Goal: Transaction & Acquisition: Purchase product/service

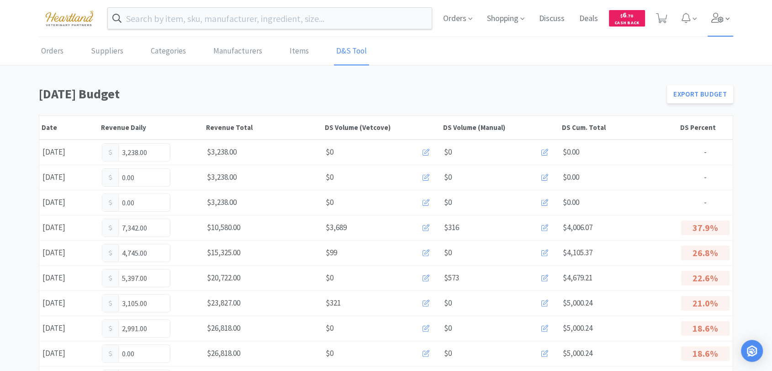
click at [722, 15] on icon at bounding box center [718, 18] width 13 height 10
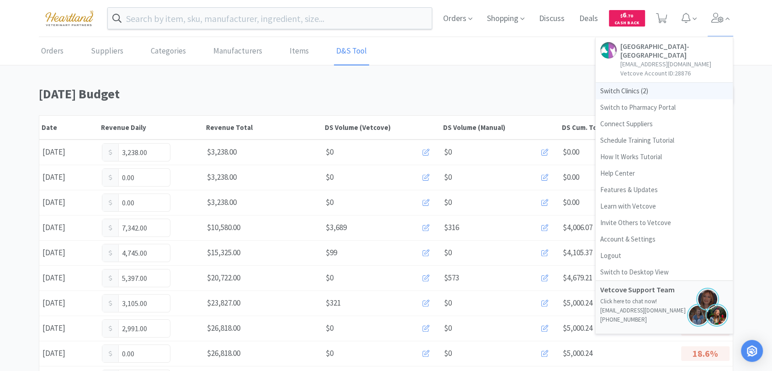
click at [634, 87] on span "Switch Clinics ( 2 )" at bounding box center [664, 91] width 137 height 16
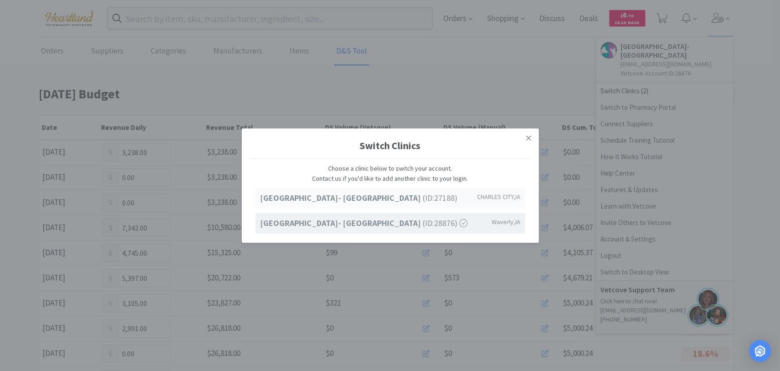
click at [327, 196] on strong "[GEOGRAPHIC_DATA]- [GEOGRAPHIC_DATA]" at bounding box center [341, 197] width 163 height 11
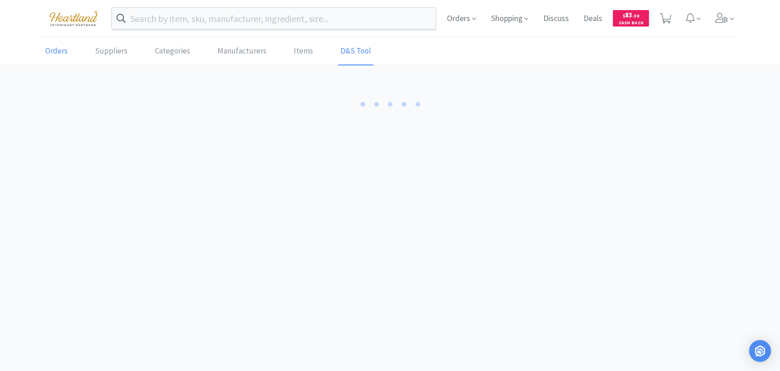
click at [62, 48] on link "Orders" at bounding box center [56, 51] width 27 height 28
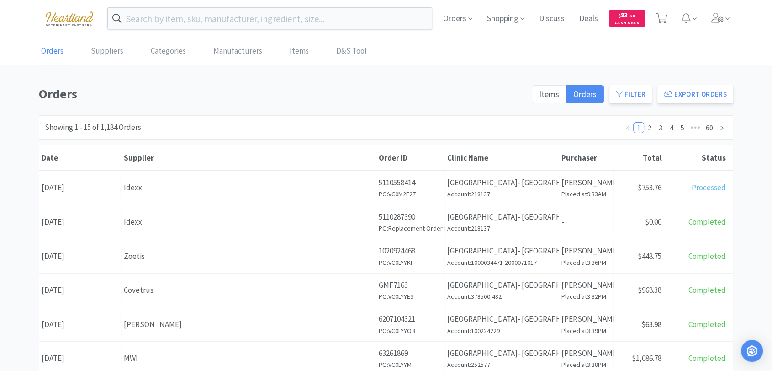
click at [73, 9] on img at bounding box center [69, 17] width 61 height 25
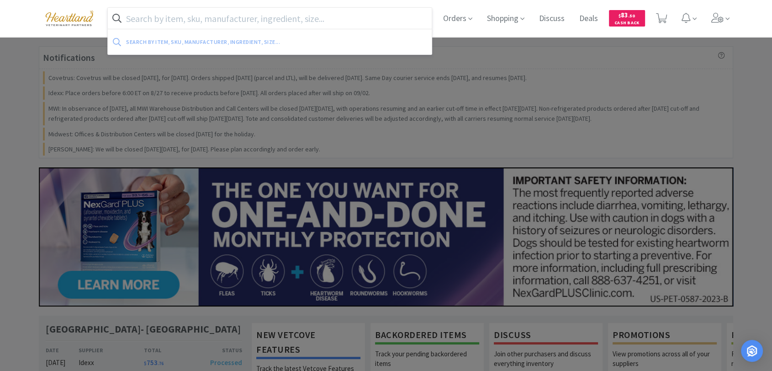
click at [227, 19] on input "text" at bounding box center [270, 18] width 324 height 21
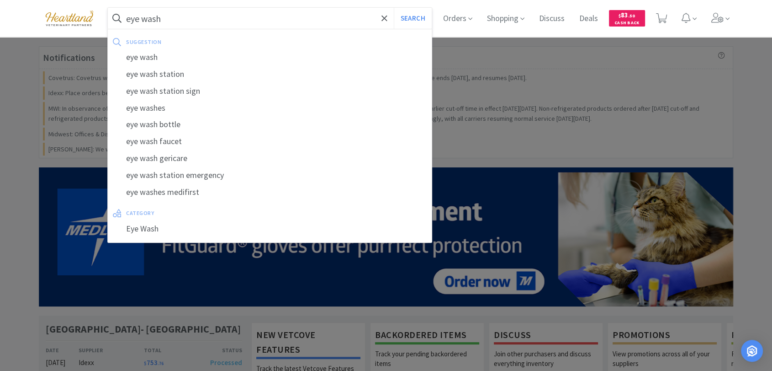
type input "eye wash"
click at [394, 8] on button "Search" at bounding box center [413, 18] width 38 height 21
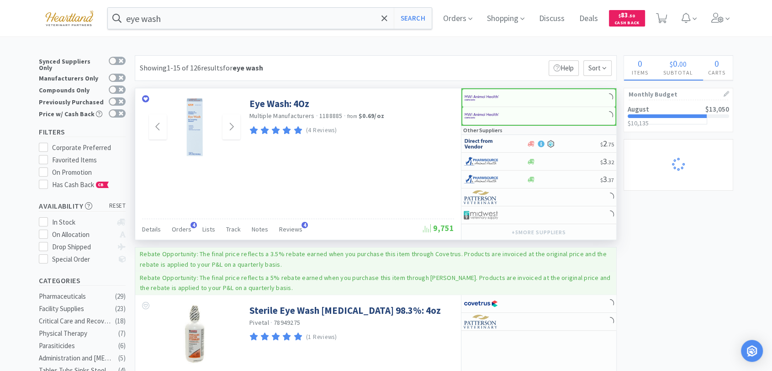
select select "2"
click at [477, 96] on img at bounding box center [482, 98] width 34 height 14
select select "1"
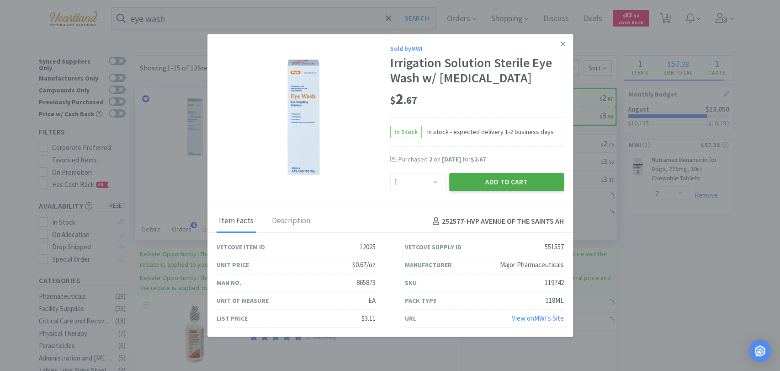
click at [505, 181] on button "Add to Cart" at bounding box center [506, 182] width 115 height 18
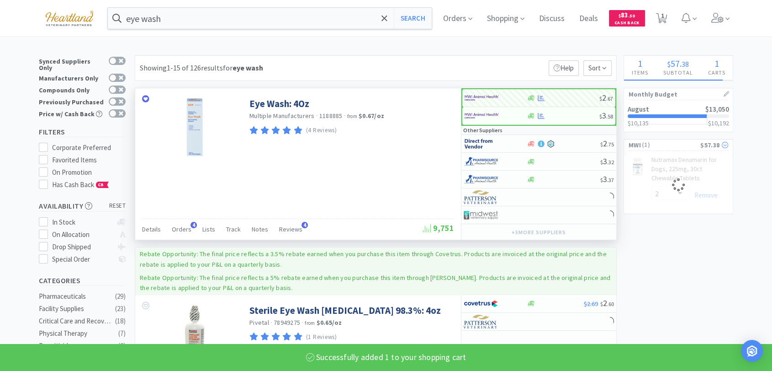
select select "1"
select select "2"
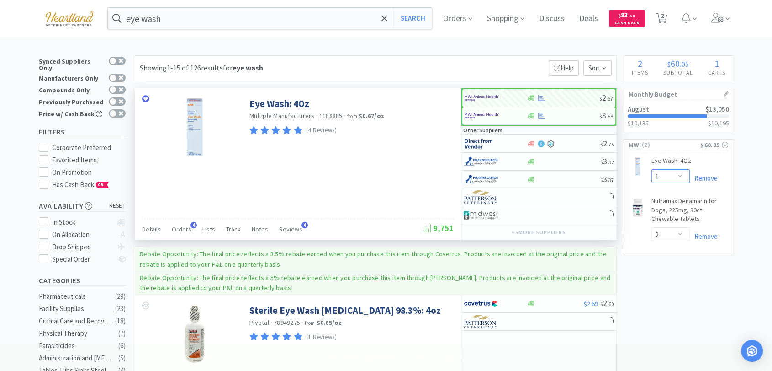
click at [682, 176] on select "Enter Quantity 1 2 3 4 5 6 7 8 9 10 11 12 13 14 15 16 17 18 19 20 Enter Quantity" at bounding box center [671, 176] width 38 height 14
click at [652, 169] on select "Enter Quantity 1 2 3 4 5 6 7 8 9 10 11 12 13 14 15 16 17 18 19 20 Enter Quantity" at bounding box center [671, 176] width 38 height 14
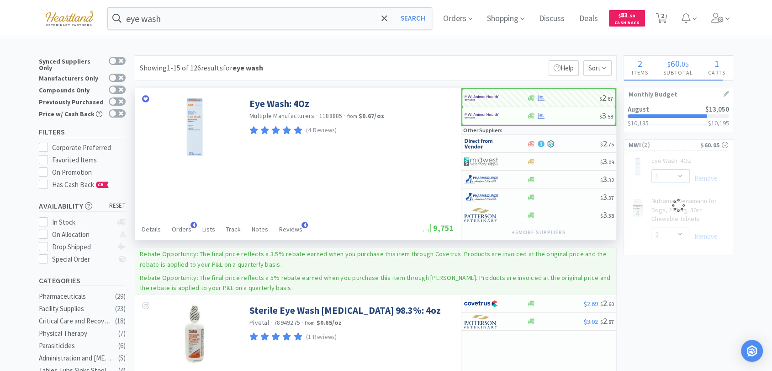
select select "2"
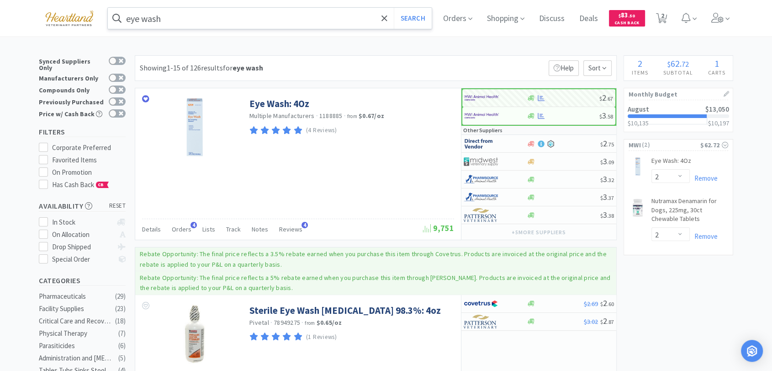
click at [275, 15] on input "eye wash" at bounding box center [270, 18] width 324 height 21
click at [668, 12] on span "2" at bounding box center [661, 18] width 11 height 13
select select "2"
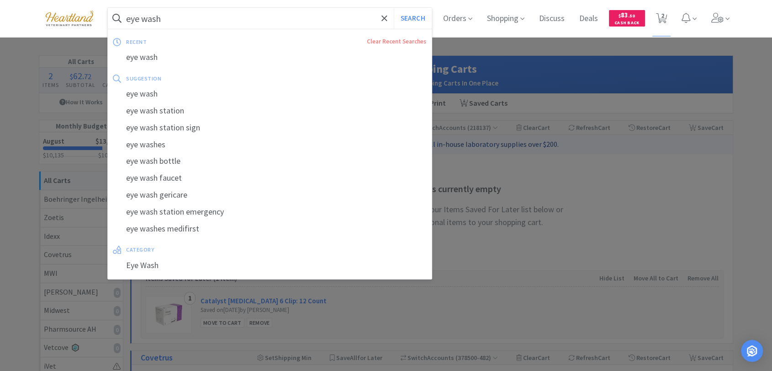
click at [191, 18] on input "eye wash" at bounding box center [270, 18] width 324 height 21
type input "e"
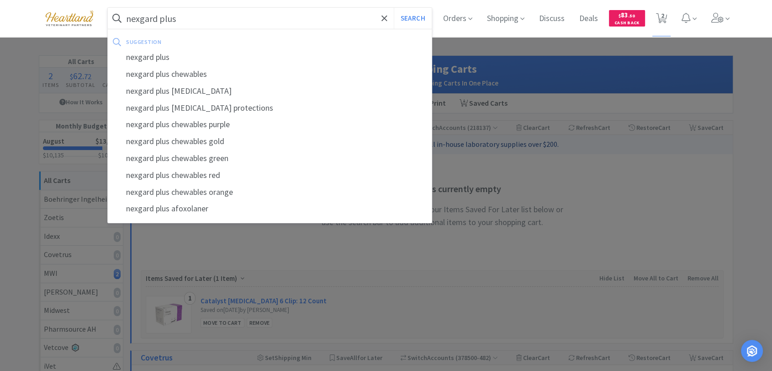
type input "nexgard plus"
click at [394, 8] on button "Search" at bounding box center [413, 18] width 38 height 21
select select "2"
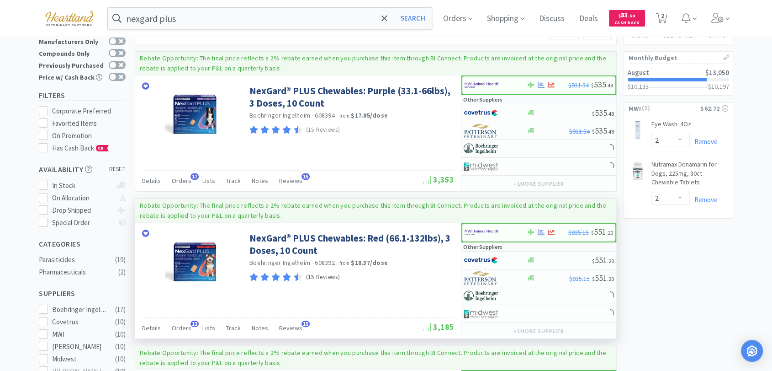
scroll to position [101, 0]
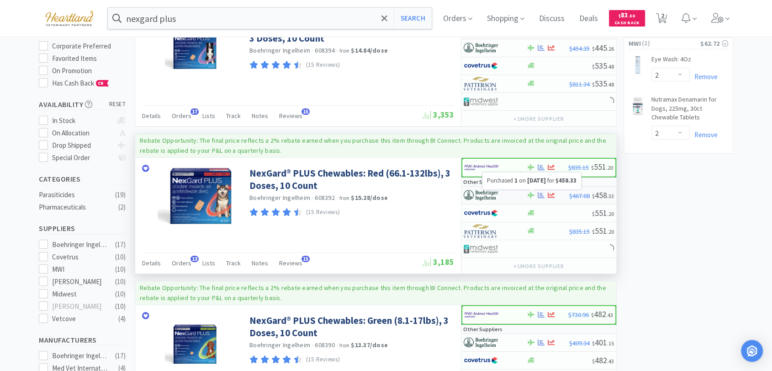
click at [542, 192] on icon at bounding box center [541, 195] width 7 height 6
select select "1"
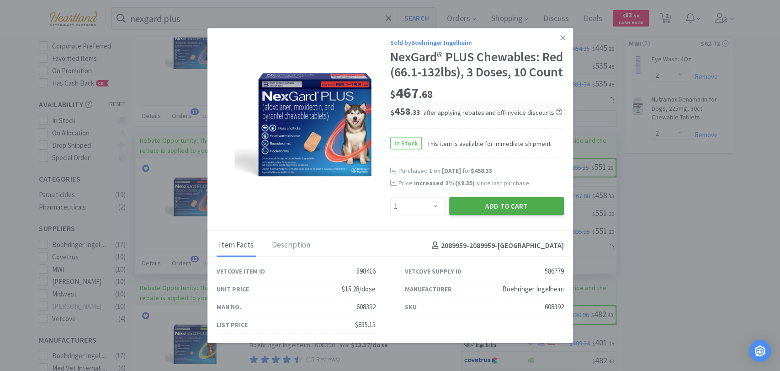
click at [532, 213] on button "Add to Cart" at bounding box center [506, 206] width 115 height 18
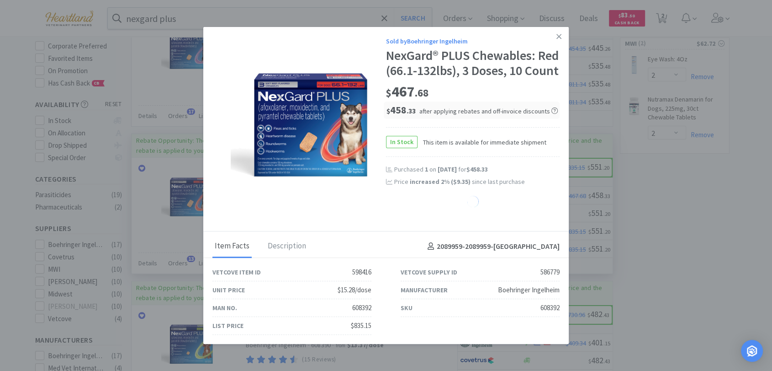
select select "1"
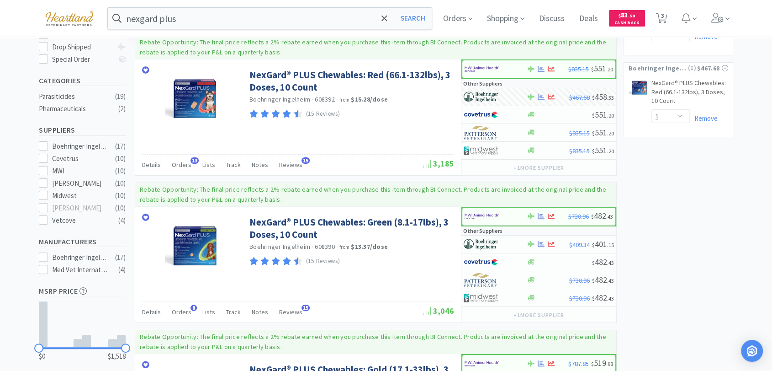
scroll to position [0, 0]
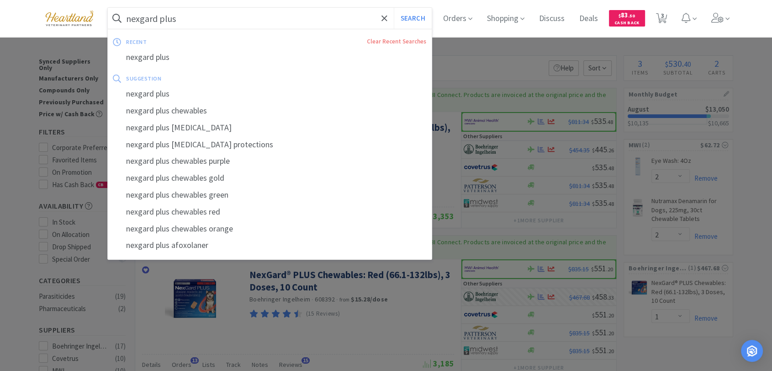
click at [256, 14] on input "nexgard plus" at bounding box center [270, 18] width 324 height 21
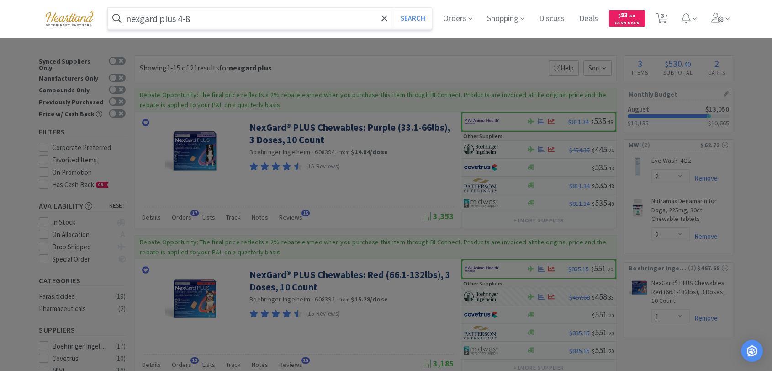
type input "nexgard plus 4-8"
click at [394, 8] on button "Search" at bounding box center [413, 18] width 38 height 21
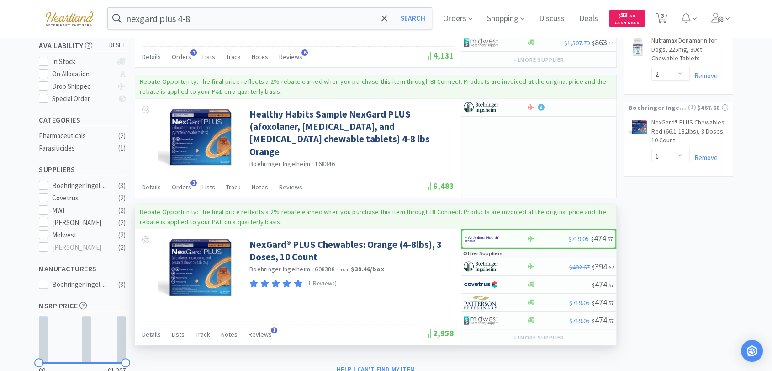
scroll to position [223, 0]
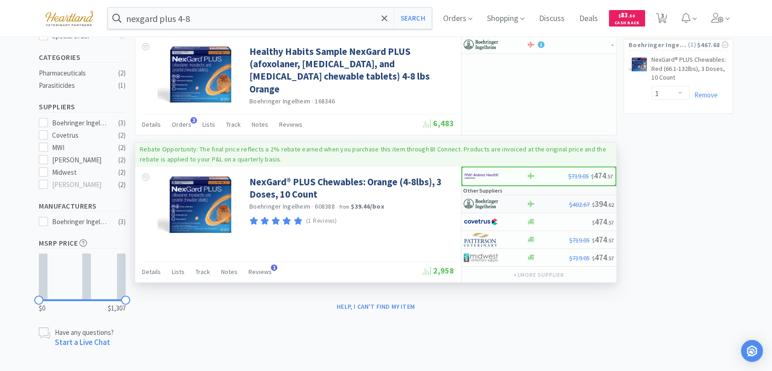
click at [491, 202] on img at bounding box center [481, 204] width 34 height 14
select select "1"
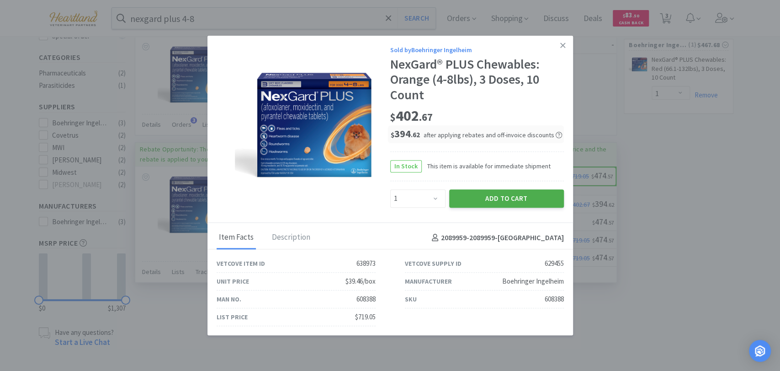
click at [497, 199] on button "Add to Cart" at bounding box center [506, 198] width 115 height 18
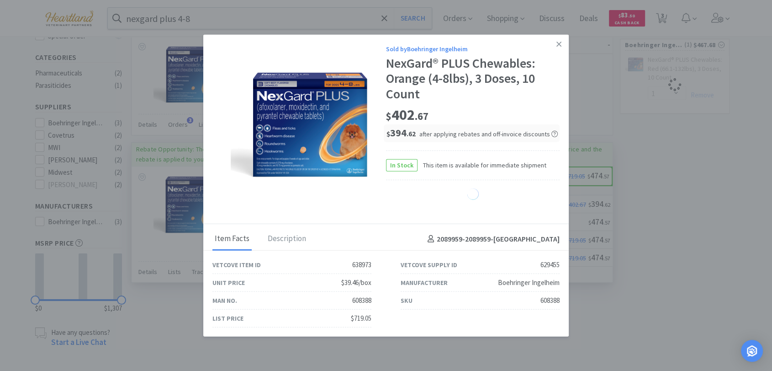
select select "1"
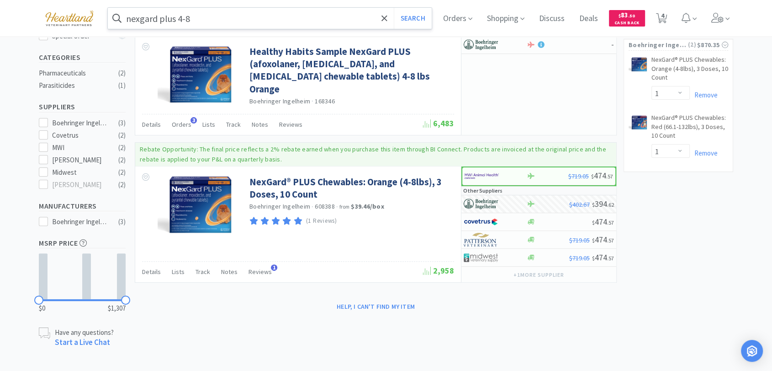
click at [295, 16] on input "nexgard plus 4-8" at bounding box center [270, 18] width 324 height 21
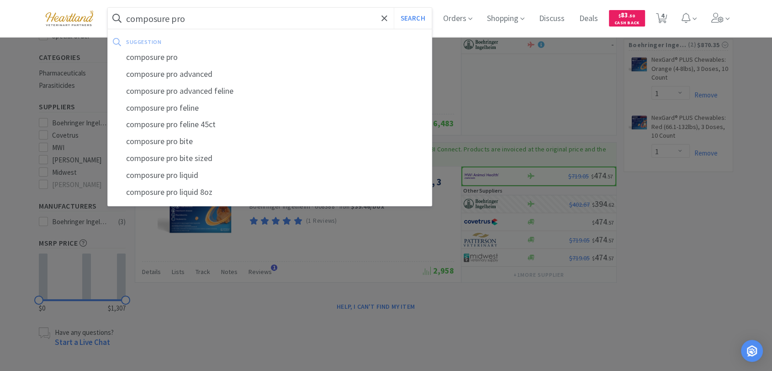
type input "composure pro"
click at [394, 8] on button "Search" at bounding box center [413, 18] width 38 height 21
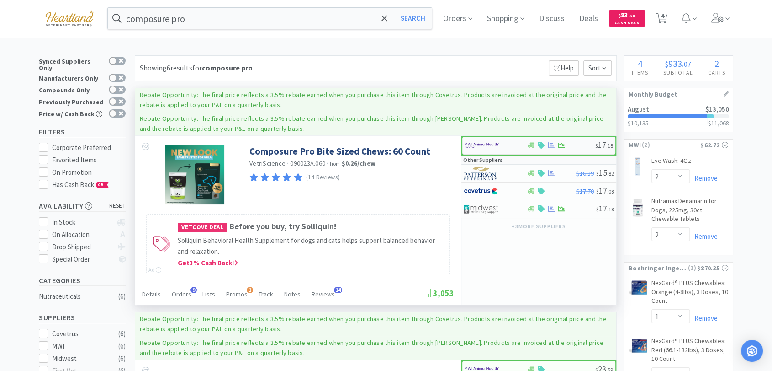
click at [484, 143] on img at bounding box center [482, 145] width 34 height 14
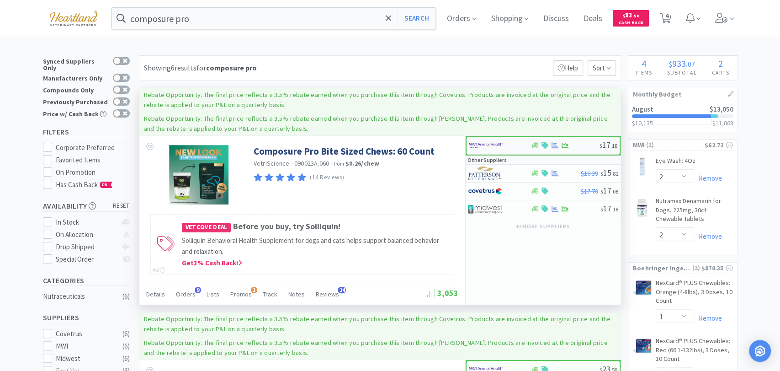
select select "1"
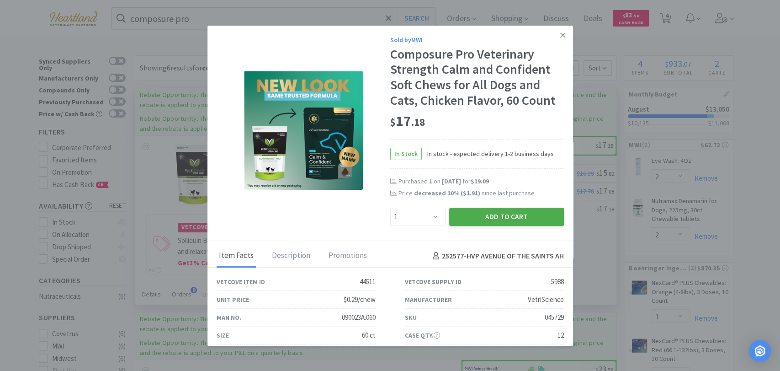
click at [483, 216] on button "Add to Cart" at bounding box center [506, 217] width 115 height 18
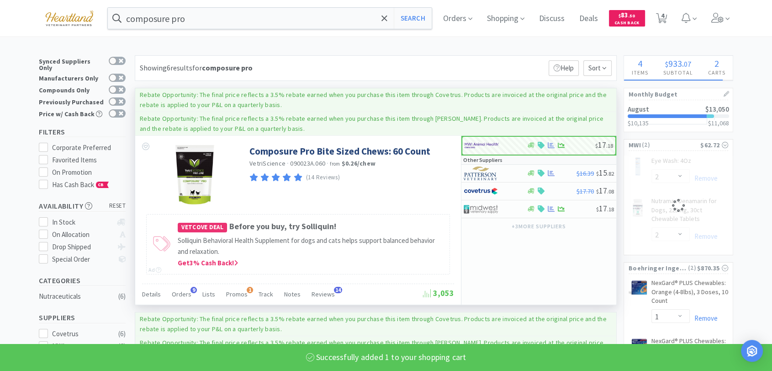
select select "1"
select select "2"
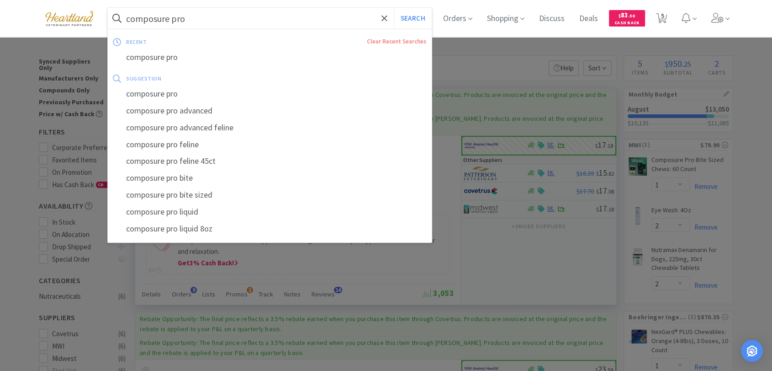
click at [253, 19] on input "composure pro" at bounding box center [270, 18] width 324 height 21
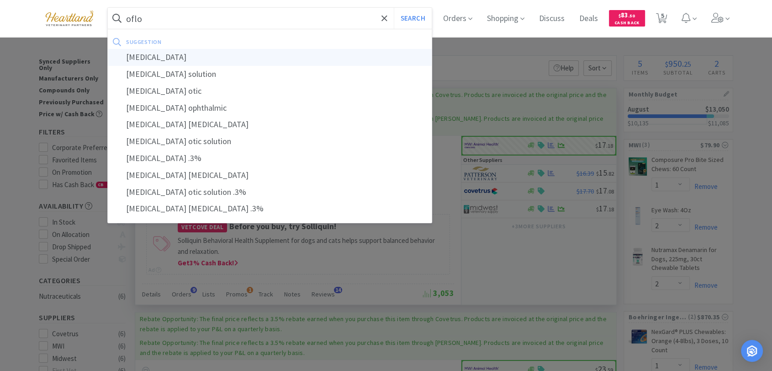
click at [165, 59] on div "[MEDICAL_DATA]" at bounding box center [270, 57] width 324 height 17
type input "[MEDICAL_DATA]"
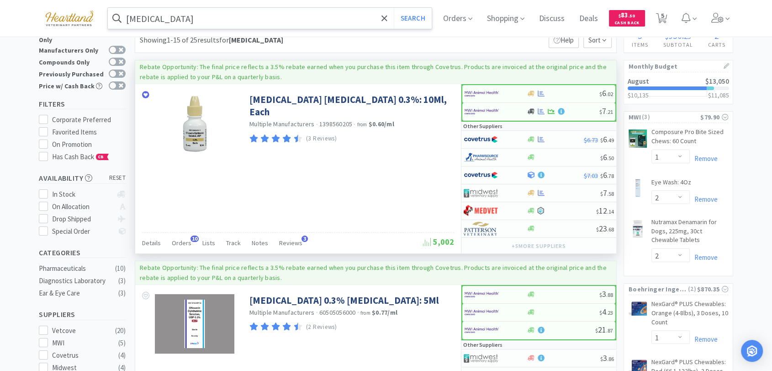
scroll to position [101, 0]
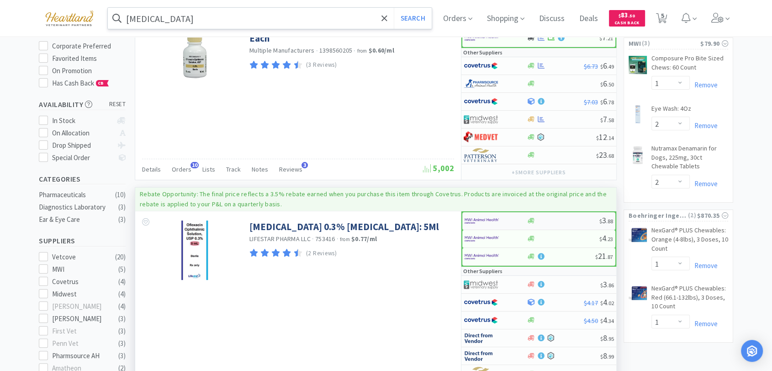
click at [486, 219] on img at bounding box center [482, 221] width 34 height 14
select select "1"
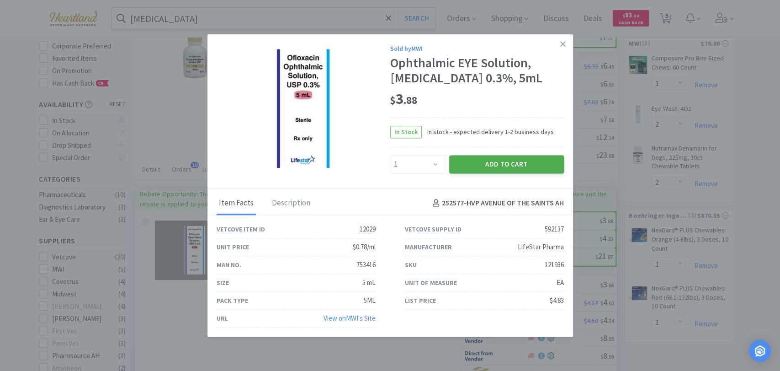
click at [521, 161] on button "Add to Cart" at bounding box center [506, 164] width 115 height 18
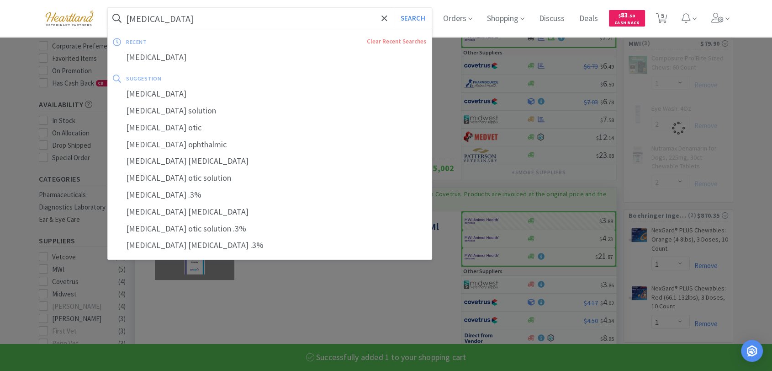
click at [228, 19] on input "[MEDICAL_DATA]" at bounding box center [270, 18] width 324 height 21
select select "1"
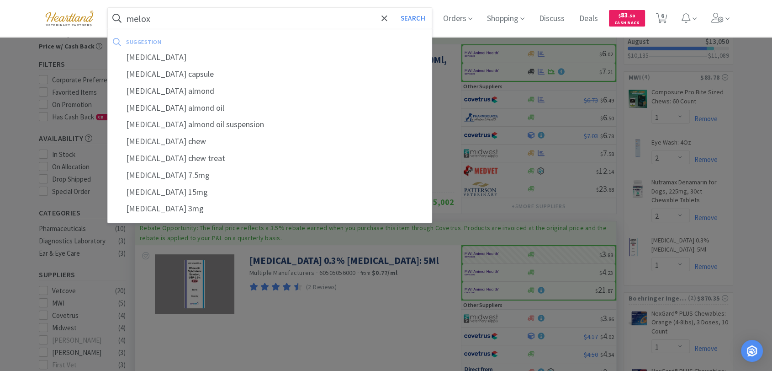
scroll to position [51, 0]
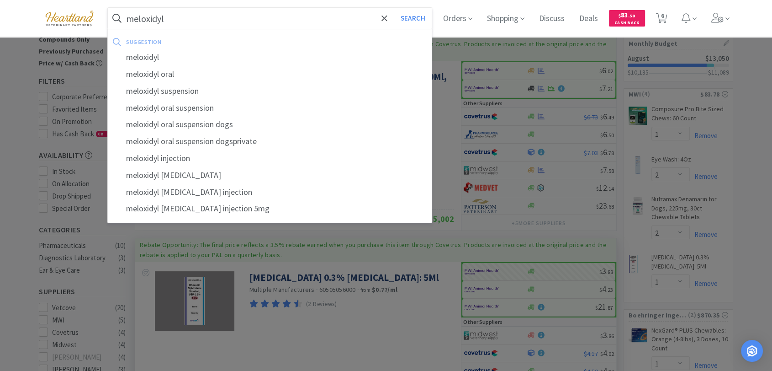
click at [394, 8] on button "Search" at bounding box center [413, 18] width 38 height 21
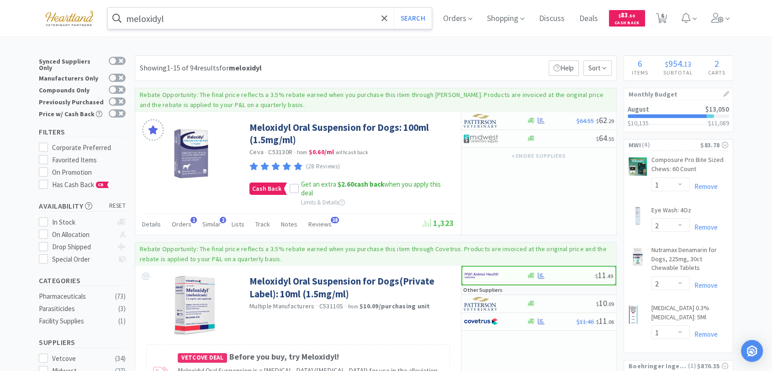
click at [260, 15] on input "meloxidyl" at bounding box center [270, 18] width 324 height 21
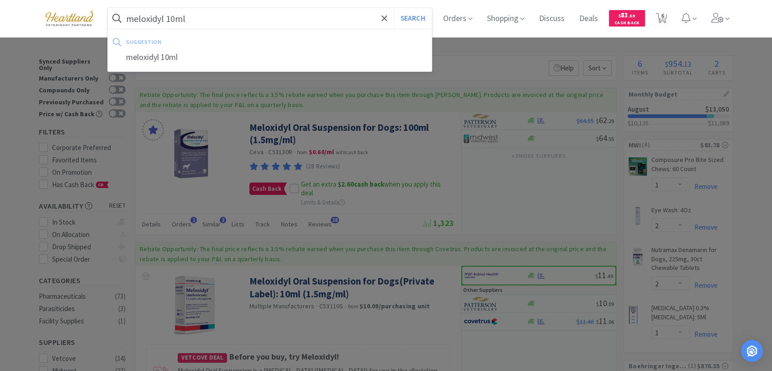
type input "meloxidyl 10ml"
click at [394, 8] on button "Search" at bounding box center [413, 18] width 38 height 21
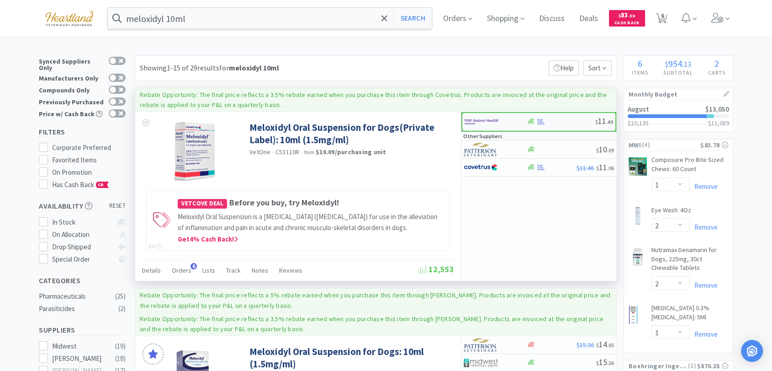
click at [478, 122] on img at bounding box center [482, 122] width 34 height 14
select select "1"
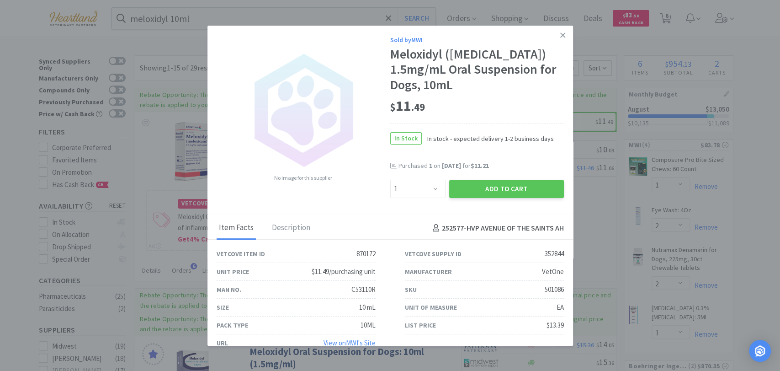
click at [560, 37] on icon at bounding box center [562, 35] width 5 height 8
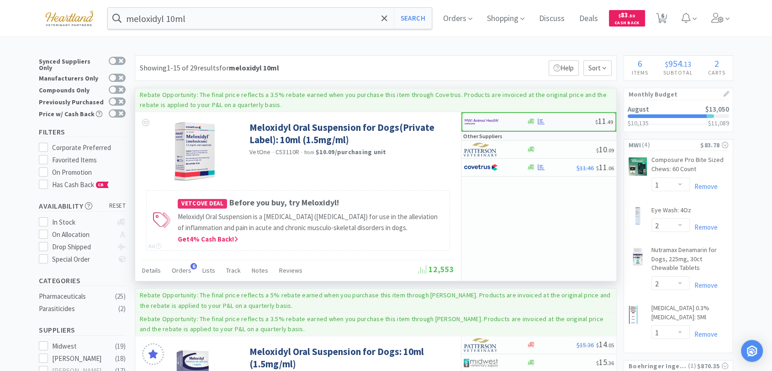
click at [486, 120] on img at bounding box center [482, 122] width 34 height 14
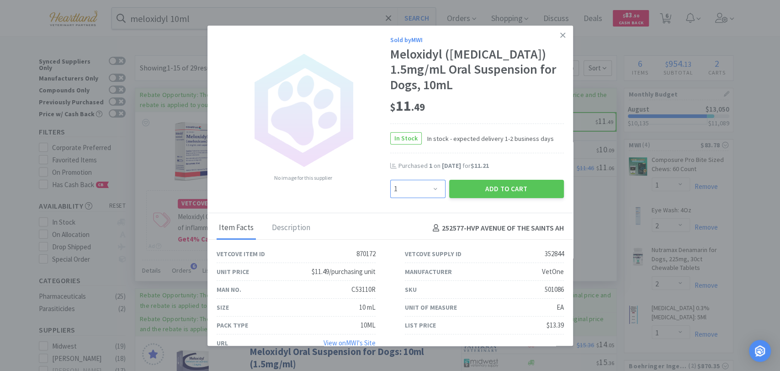
click at [429, 188] on select "Enter Quantity 1 2 3 4 5 6 7 8 9 10 11 12 13 14 15 16 17 18 19 20 Enter Quantity" at bounding box center [417, 189] width 55 height 18
select select "2"
click at [390, 180] on select "Enter Quantity 1 2 3 4 5 6 7 8 9 10 11 12 13 14 15 16 17 18 19 20 Enter Quantity" at bounding box center [417, 189] width 55 height 18
click at [461, 184] on button "Add to Cart" at bounding box center [506, 189] width 115 height 18
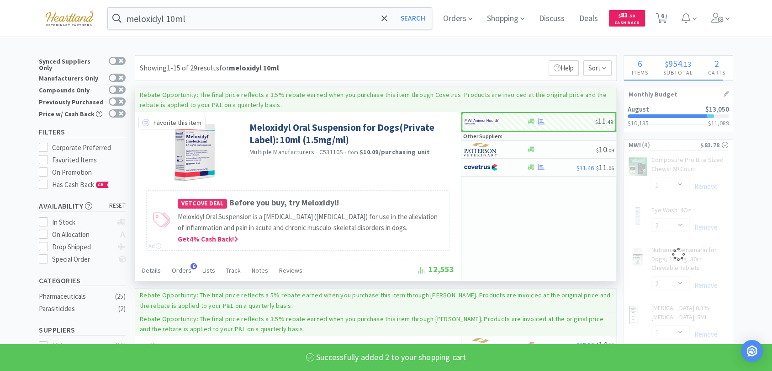
click at [144, 123] on icon at bounding box center [145, 122] width 7 height 7
select select "2"
select select "1"
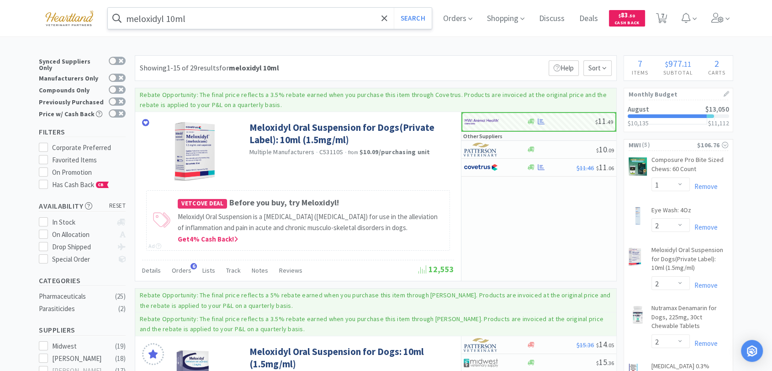
click at [269, 12] on input "meloxidyl 10ml" at bounding box center [270, 18] width 324 height 21
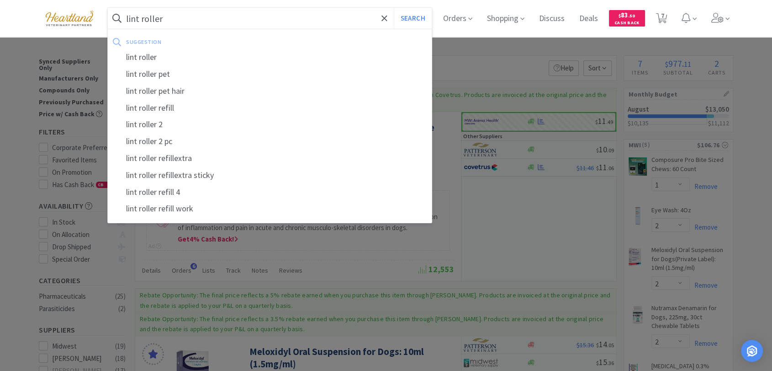
click at [207, 106] on div "lint roller refill" at bounding box center [270, 108] width 324 height 17
type input "lint roller refill"
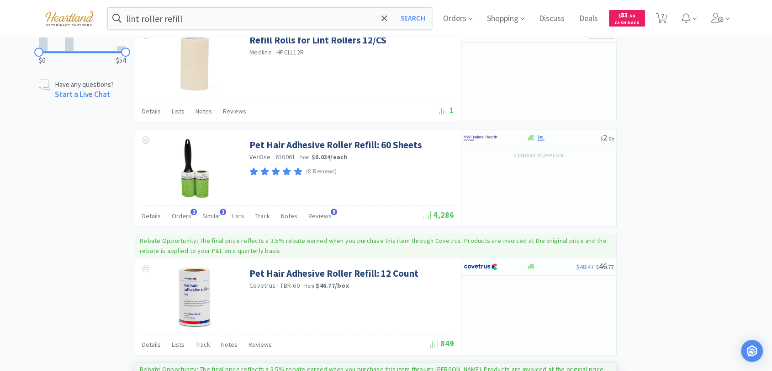
scroll to position [609, 0]
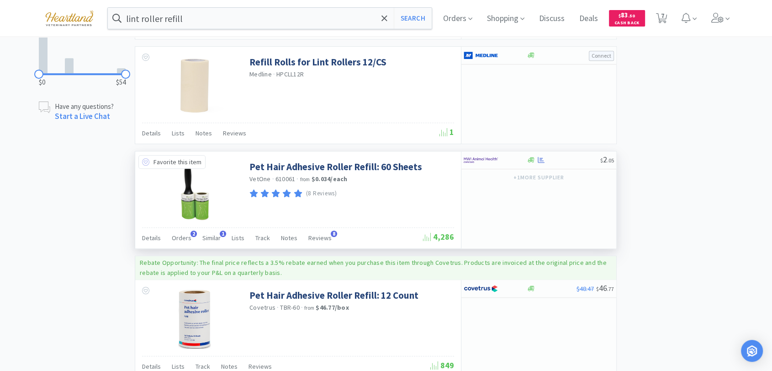
click at [145, 160] on icon at bounding box center [145, 161] width 7 height 7
click at [539, 158] on icon at bounding box center [541, 160] width 7 height 6
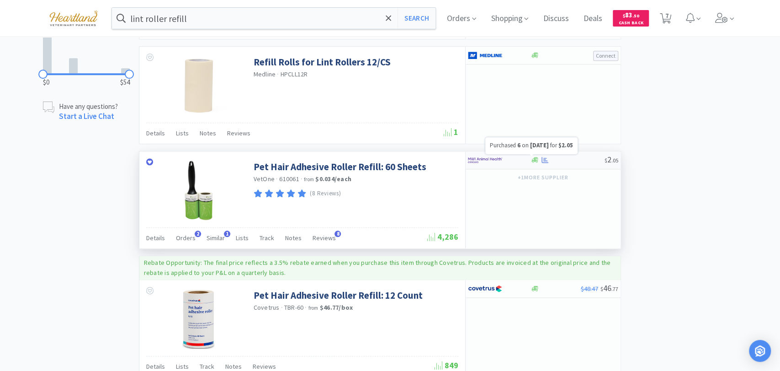
select select "6"
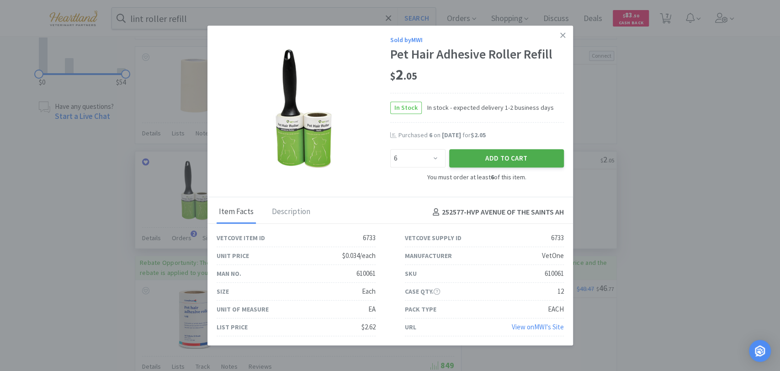
click at [482, 159] on button "Add to Cart" at bounding box center [506, 158] width 115 height 18
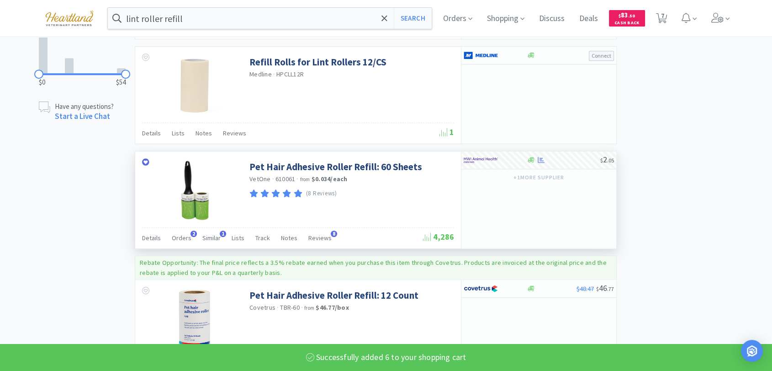
select select "6"
click at [208, 21] on input "lint roller refill" at bounding box center [270, 18] width 324 height 21
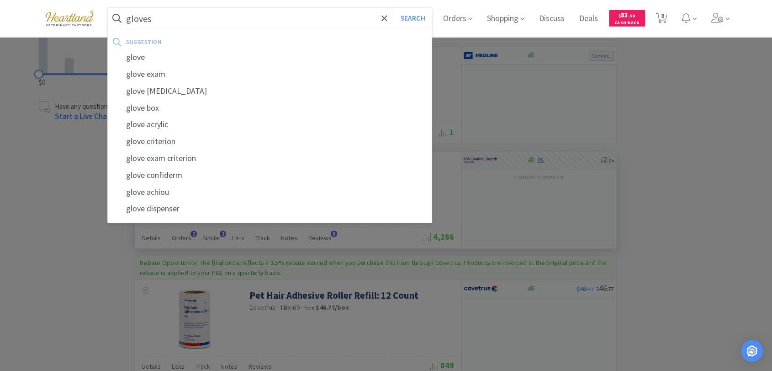
click at [394, 8] on button "Search" at bounding box center [413, 18] width 38 height 21
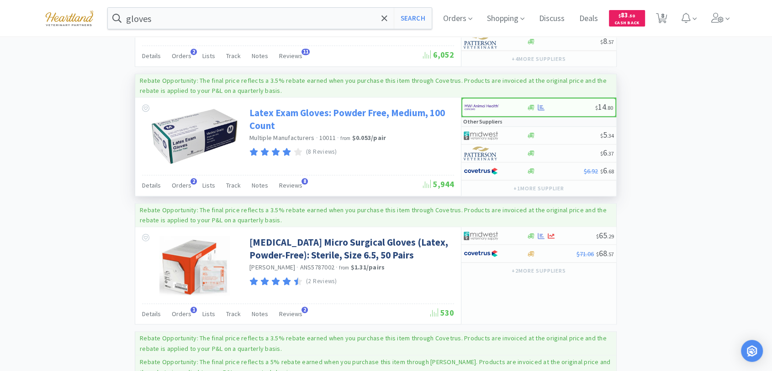
scroll to position [1320, 0]
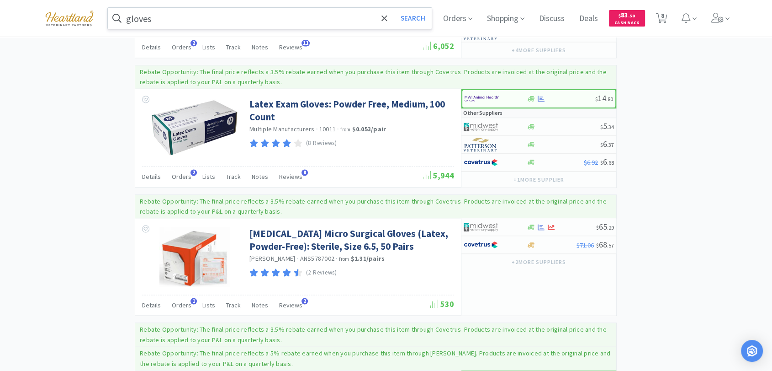
click at [162, 19] on input "gloves" at bounding box center [270, 18] width 324 height 21
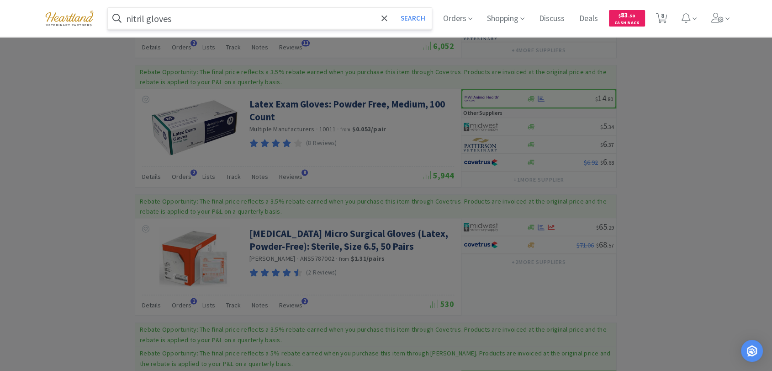
type input "nitril gloves"
click at [394, 8] on button "Search" at bounding box center [413, 18] width 38 height 21
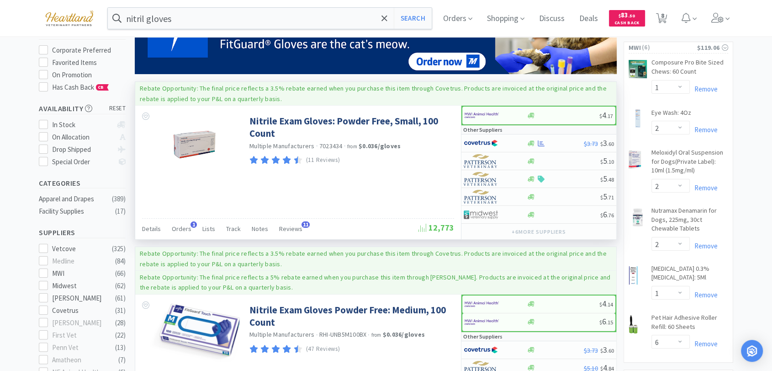
scroll to position [101, 0]
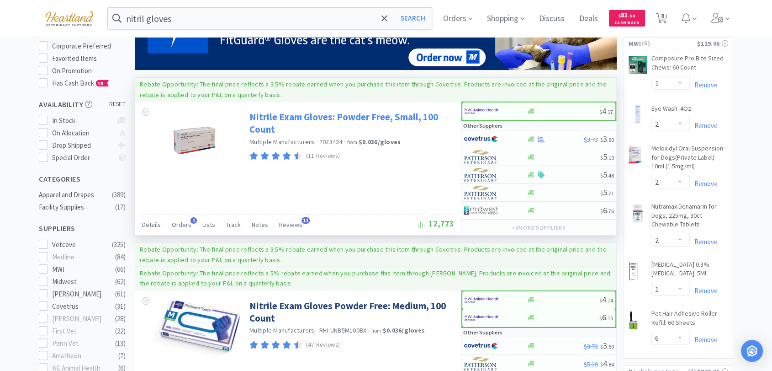
click at [344, 117] on link "Nitrile Exam Gloves: Powder Free, Small, 100 Count" at bounding box center [351, 123] width 202 height 25
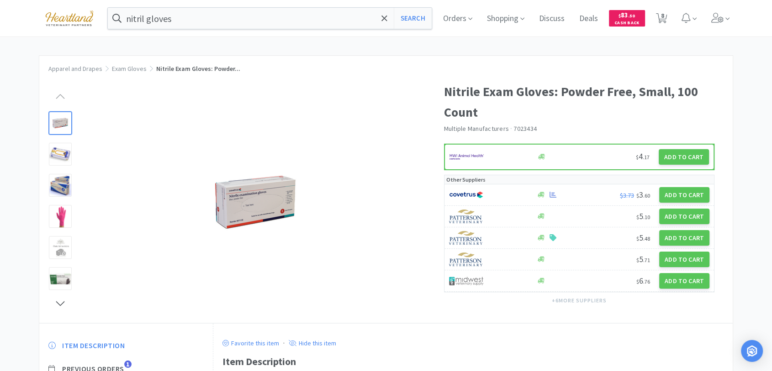
select select "1"
select select "2"
select select "1"
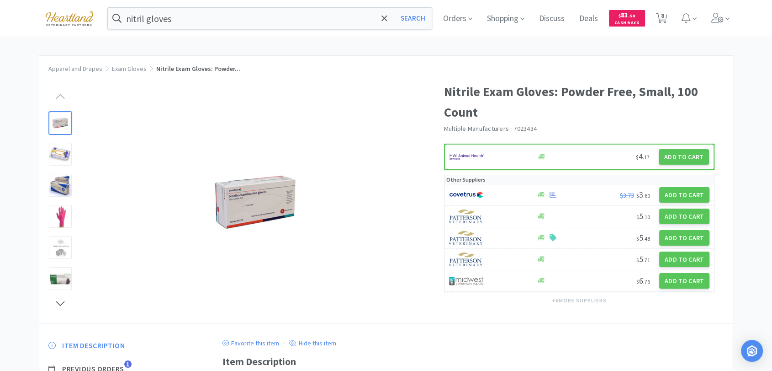
select select "6"
select select "1"
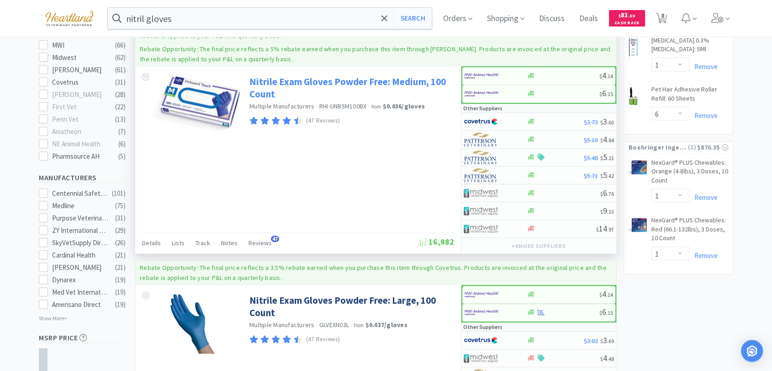
scroll to position [304, 0]
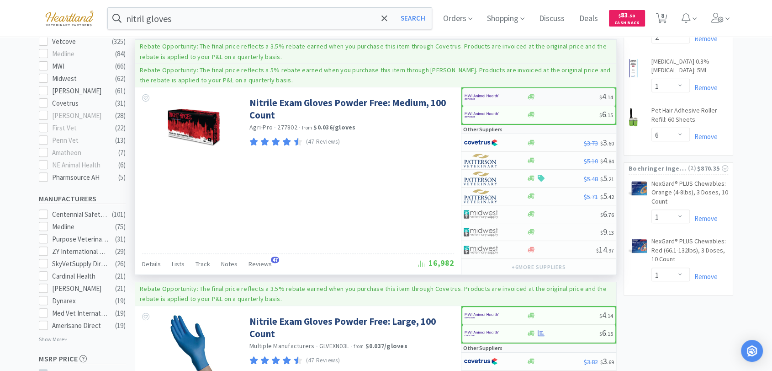
click at [485, 94] on img at bounding box center [482, 97] width 34 height 14
select select "1"
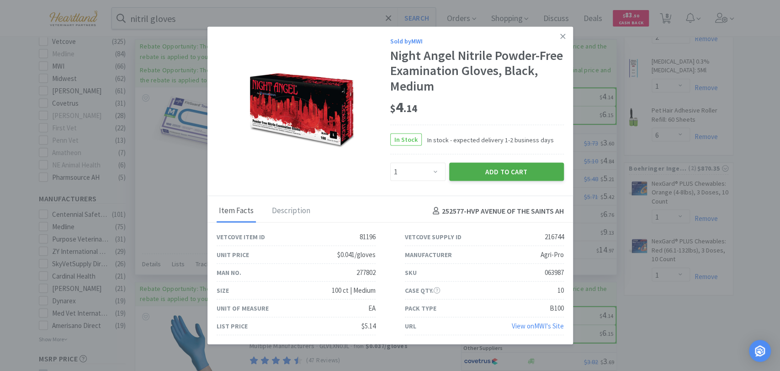
click at [514, 174] on button "Add to Cart" at bounding box center [506, 172] width 115 height 18
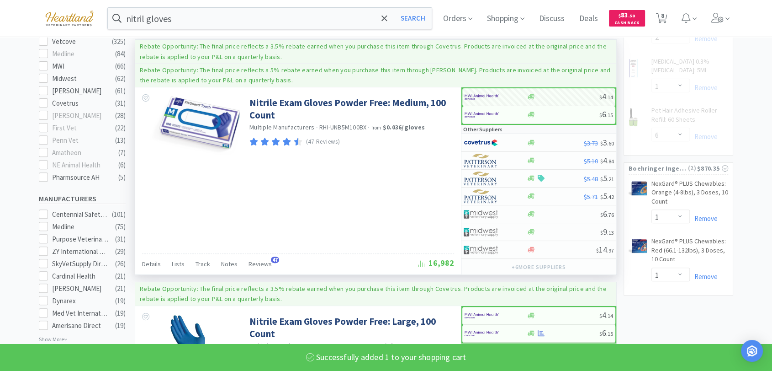
select select "1"
select select "2"
select select "1"
select select "6"
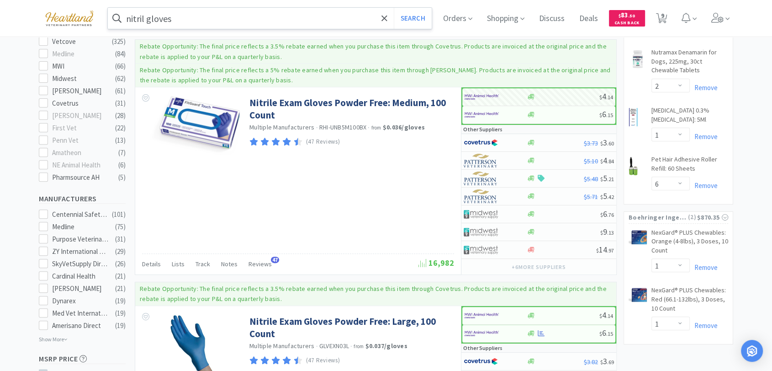
click at [232, 23] on input "nitril gloves" at bounding box center [270, 18] width 324 height 21
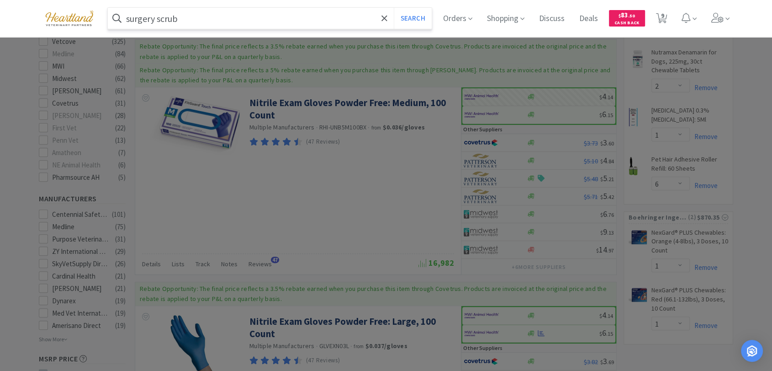
click at [394, 8] on button "Search" at bounding box center [413, 18] width 38 height 21
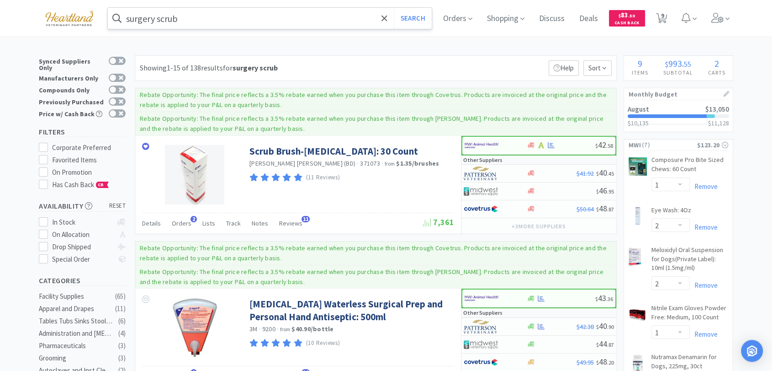
click at [214, 20] on input "surgery scrub" at bounding box center [270, 18] width 324 height 21
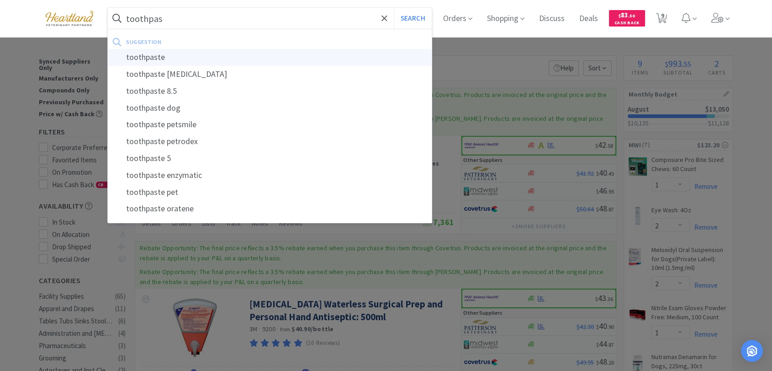
click at [174, 62] on div "toothpaste" at bounding box center [270, 57] width 324 height 17
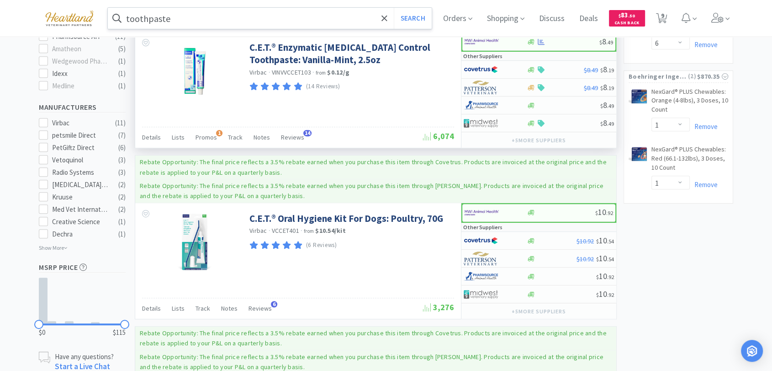
scroll to position [508, 0]
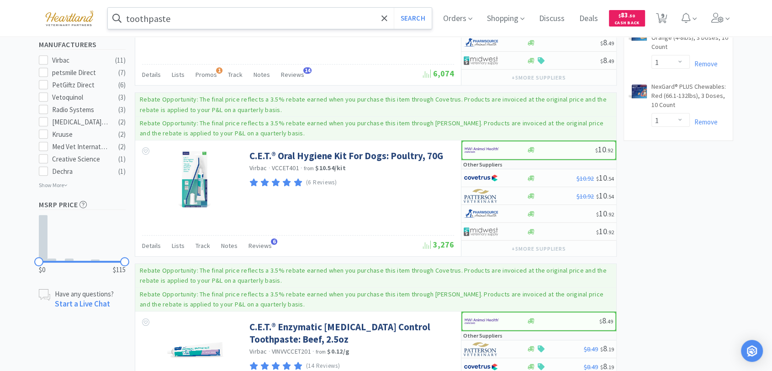
click at [199, 22] on input "toothpaste" at bounding box center [270, 18] width 324 height 21
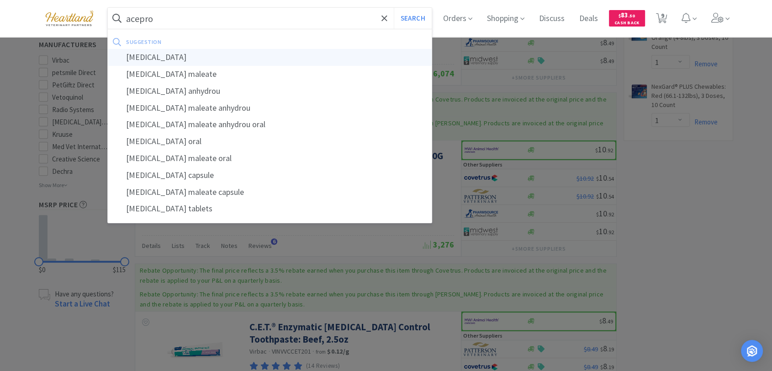
click at [155, 59] on div "[MEDICAL_DATA]" at bounding box center [270, 57] width 324 height 17
type input "[MEDICAL_DATA]"
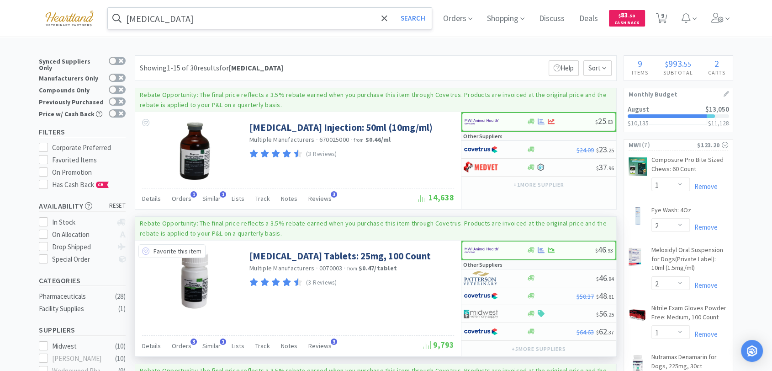
click at [142, 250] on icon at bounding box center [145, 250] width 7 height 7
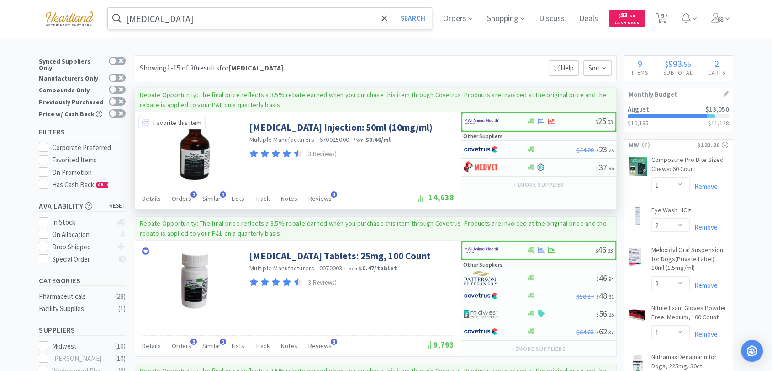
click at [145, 122] on icon at bounding box center [145, 122] width 7 height 7
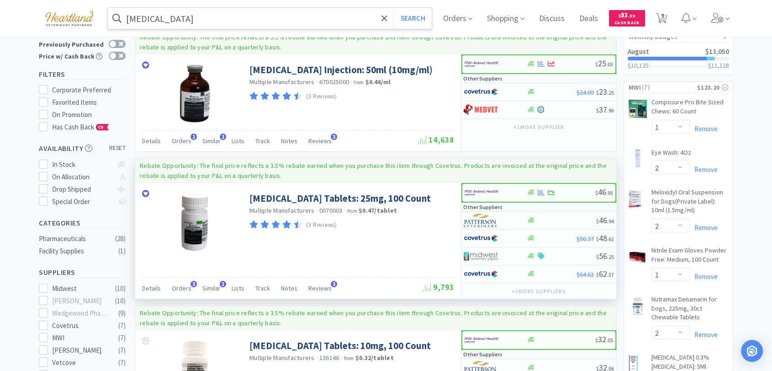
scroll to position [51, 0]
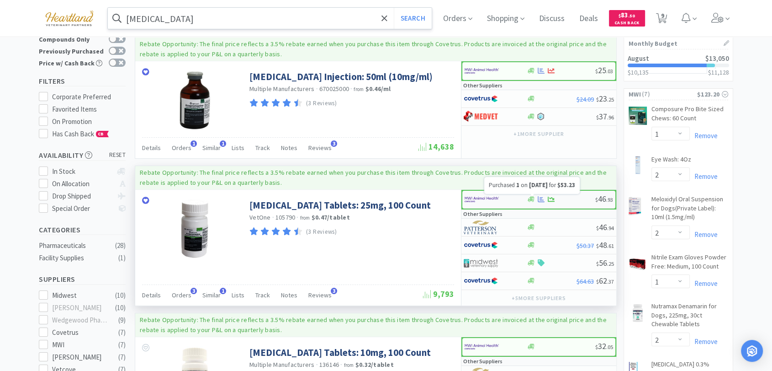
click at [541, 198] on icon at bounding box center [541, 199] width 7 height 7
select select "1"
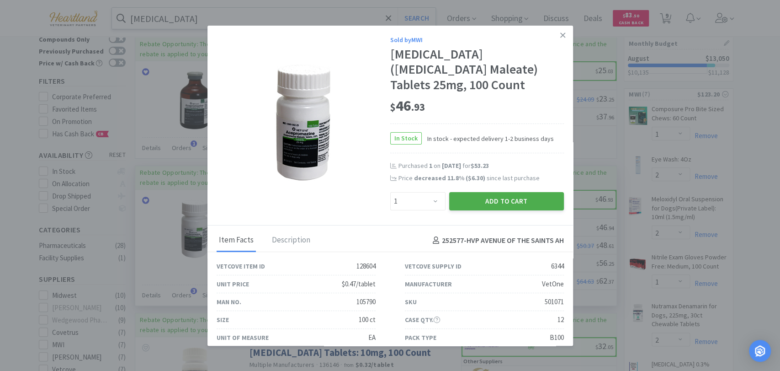
click at [527, 208] on button "Add to Cart" at bounding box center [506, 201] width 115 height 18
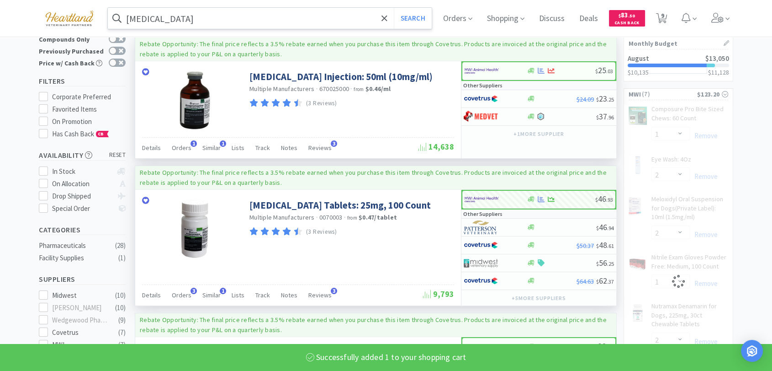
select select "1"
select select "2"
select select "1"
select select "2"
select select "1"
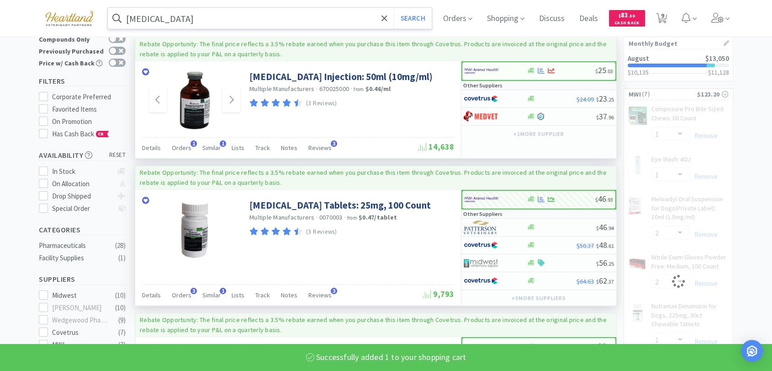
select select "6"
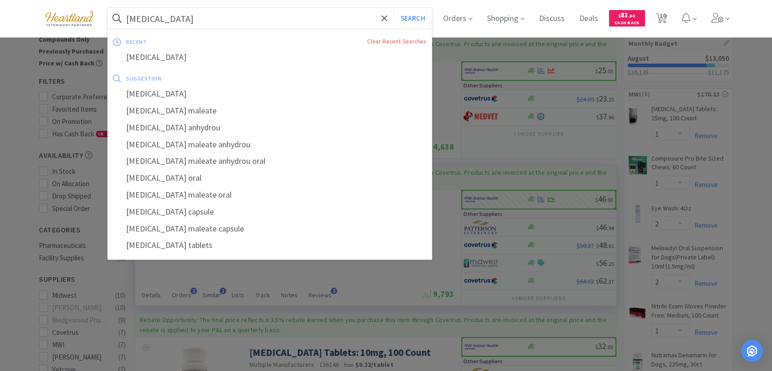
click at [236, 20] on input "[MEDICAL_DATA]" at bounding box center [270, 18] width 324 height 21
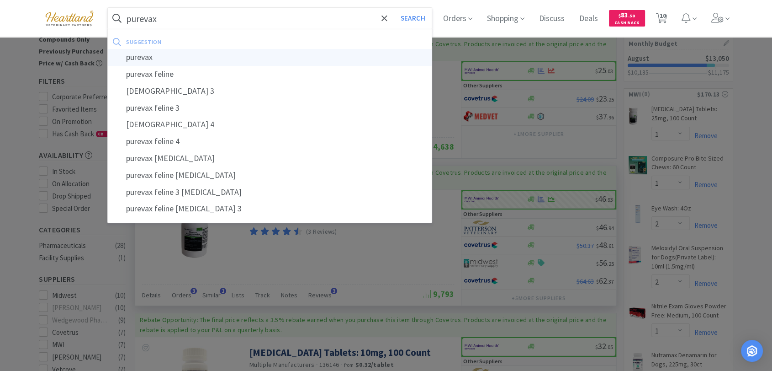
type input "purevax"
click at [174, 57] on div "purevax" at bounding box center [270, 57] width 324 height 17
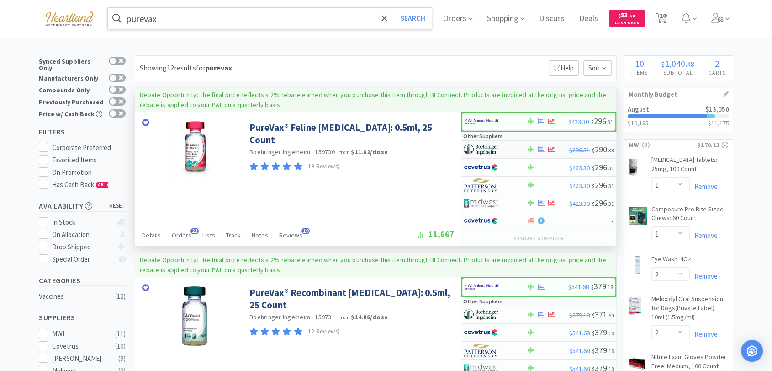
click at [486, 151] on img at bounding box center [481, 150] width 34 height 14
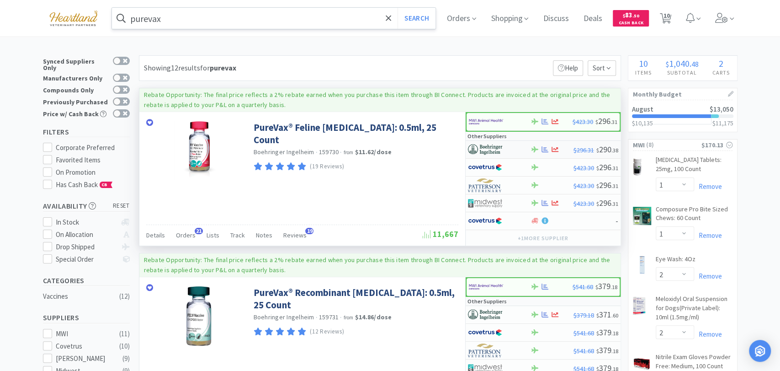
select select "1"
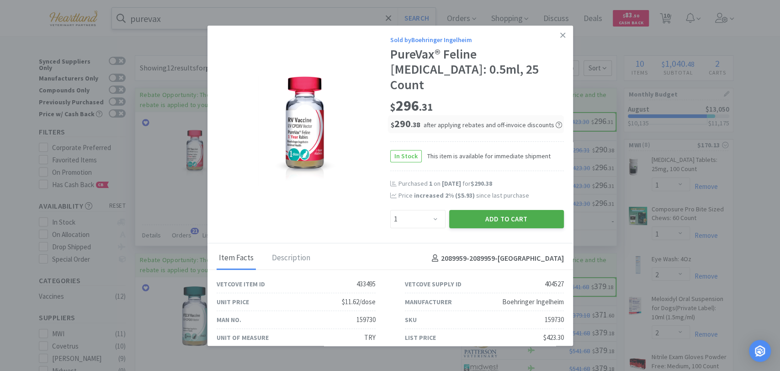
click at [487, 210] on button "Add to Cart" at bounding box center [506, 219] width 115 height 18
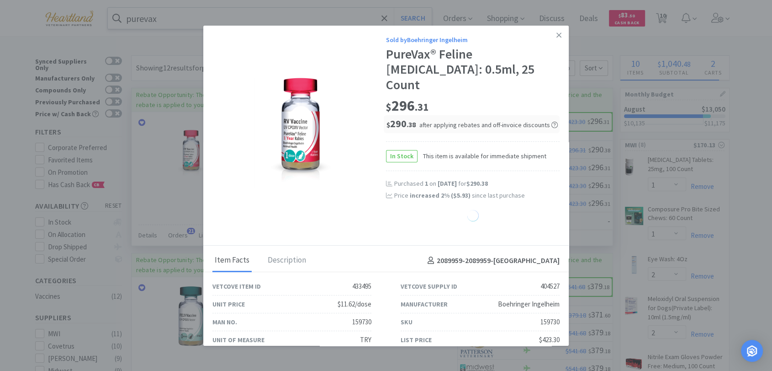
select select "1"
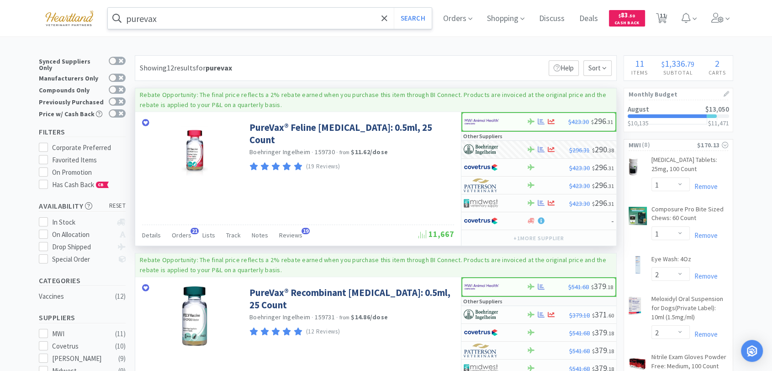
click at [181, 19] on input "purevax" at bounding box center [270, 18] width 324 height 21
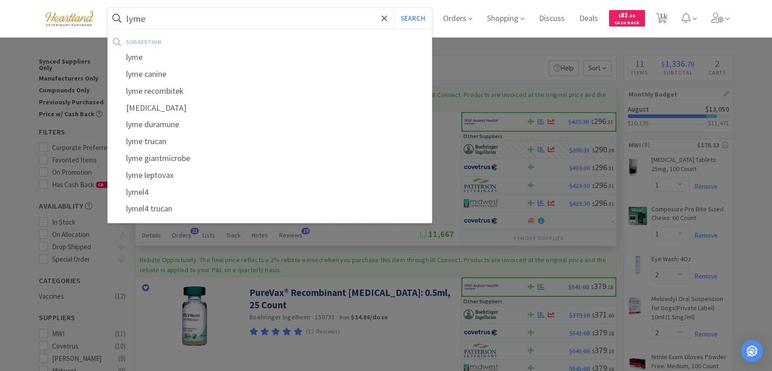
click at [181, 53] on div "lyme" at bounding box center [270, 57] width 324 height 17
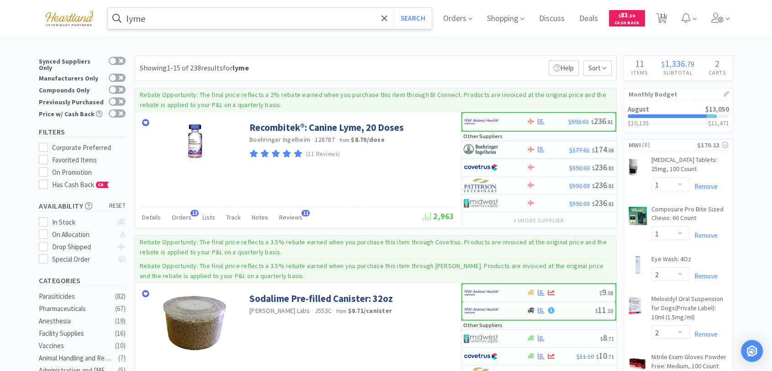
click at [238, 7] on div "lyme Search" at bounding box center [269, 18] width 325 height 22
click at [240, 17] on input "lyme" at bounding box center [270, 18] width 324 height 21
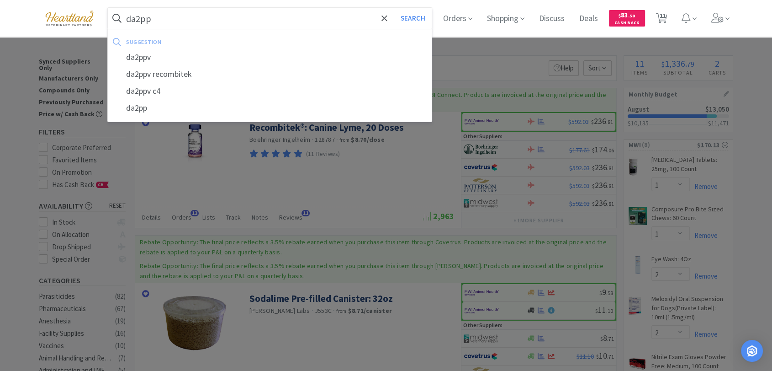
type input "da2pp"
click at [394, 8] on button "Search" at bounding box center [413, 18] width 38 height 21
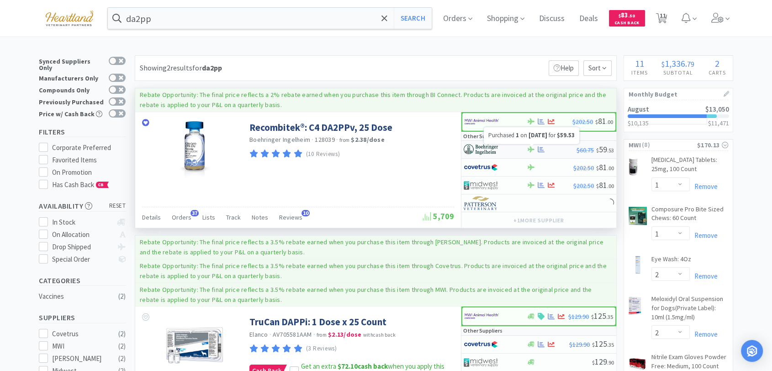
click at [541, 150] on icon at bounding box center [541, 149] width 7 height 6
select select "1"
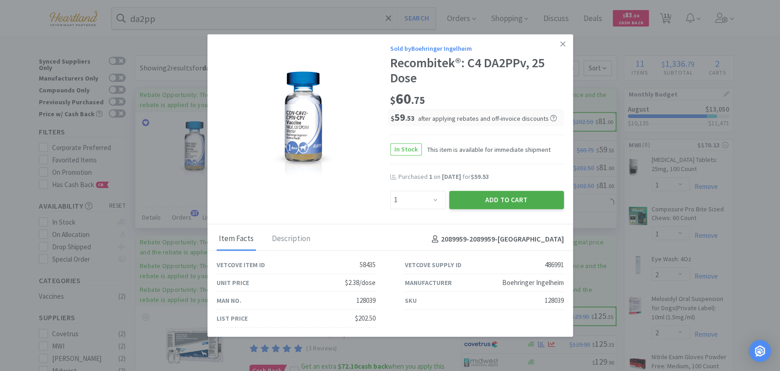
click at [530, 197] on button "Add to Cart" at bounding box center [506, 200] width 115 height 18
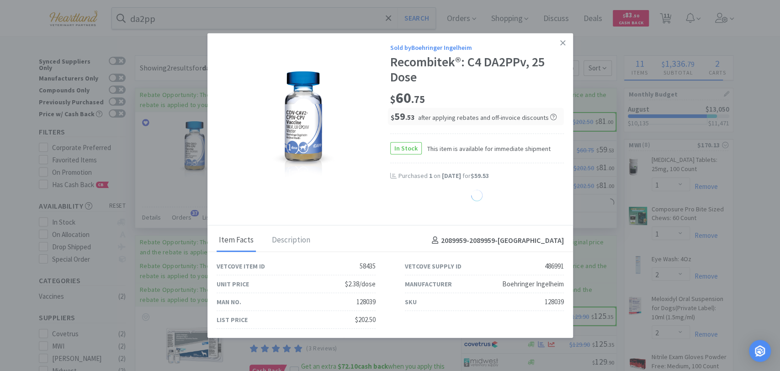
select select "1"
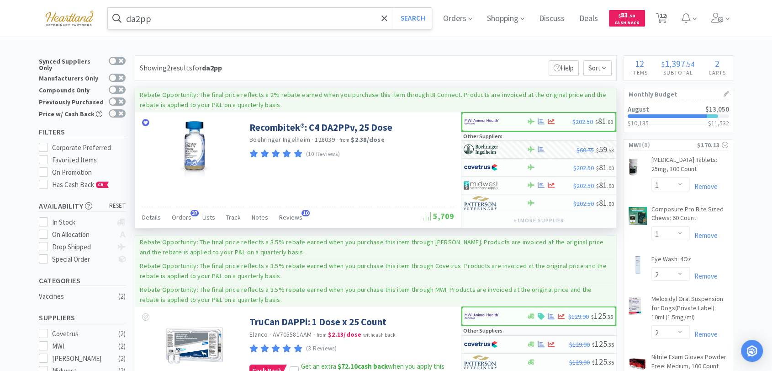
click at [218, 11] on input "da2pp" at bounding box center [270, 18] width 324 height 21
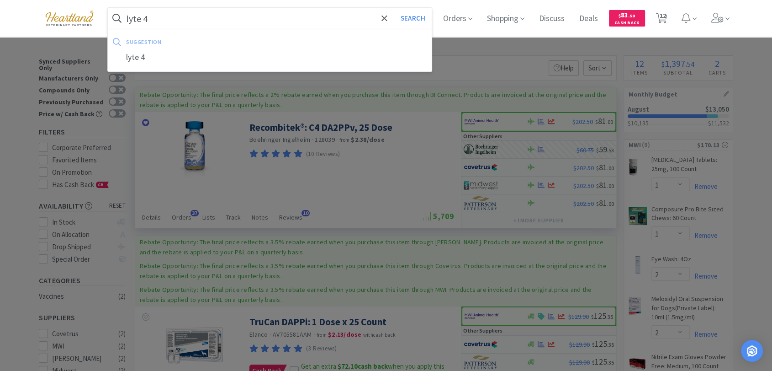
type input "lyte 4"
click at [394, 8] on button "Search" at bounding box center [413, 18] width 38 height 21
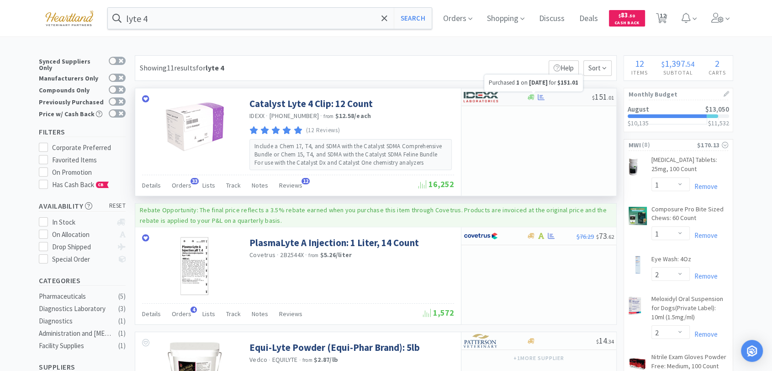
click at [539, 96] on icon at bounding box center [541, 97] width 7 height 6
select select "1"
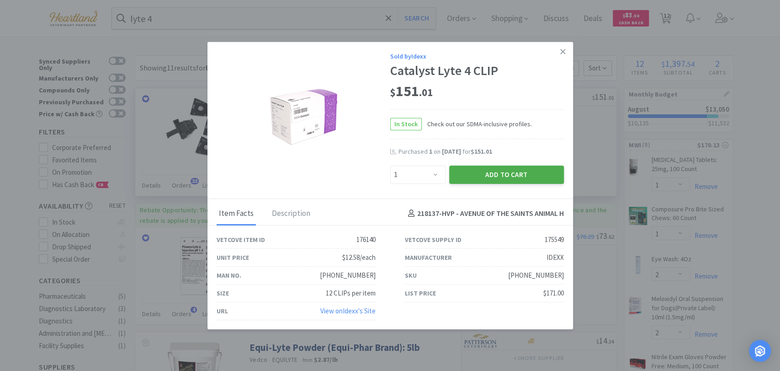
click at [515, 175] on button "Add to Cart" at bounding box center [506, 174] width 115 height 18
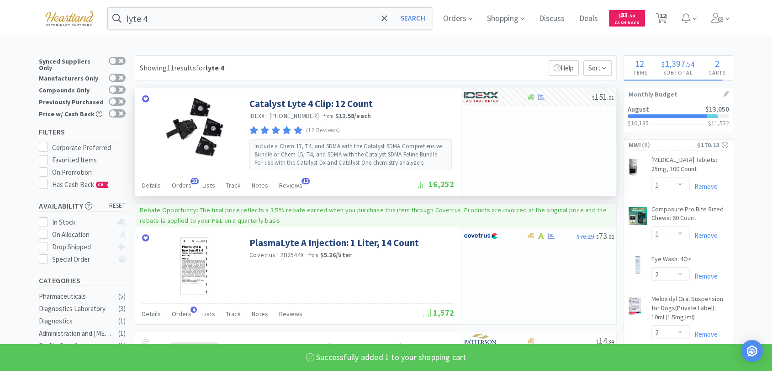
select select "1"
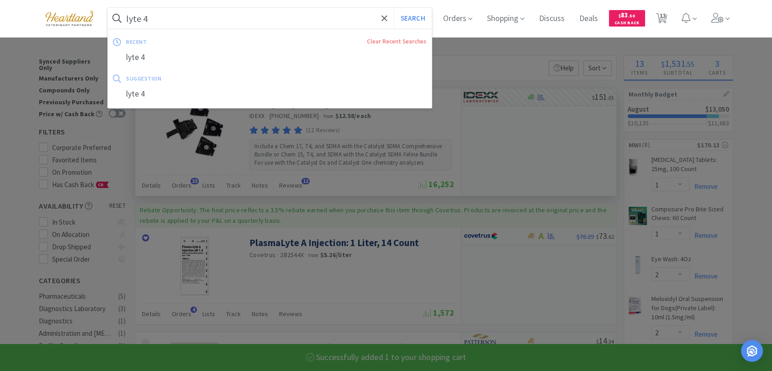
click at [346, 19] on input "lyte 4" at bounding box center [270, 18] width 324 height 21
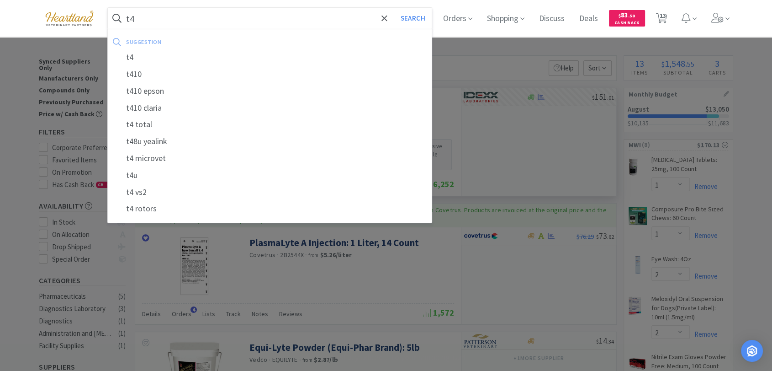
type input "t4"
click at [394, 8] on button "Search" at bounding box center [413, 18] width 38 height 21
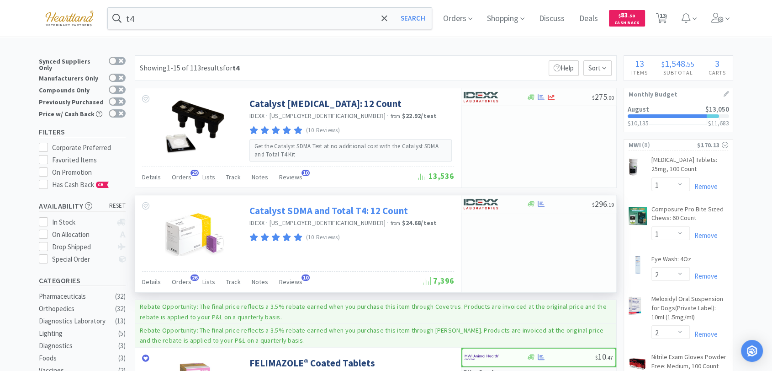
click at [372, 209] on link "Catalyst SDMA and Total T4: 12 Count" at bounding box center [329, 210] width 159 height 12
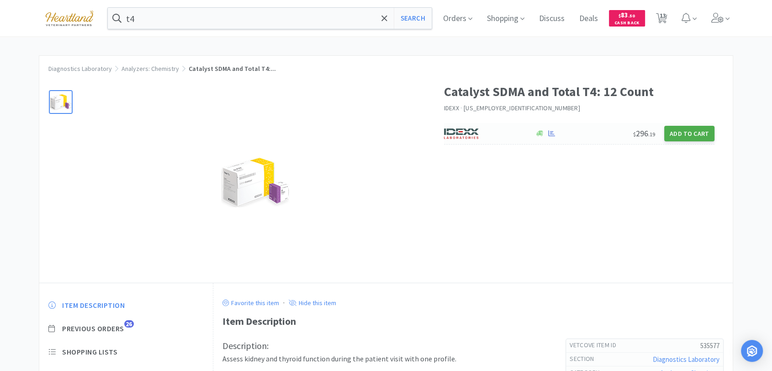
click at [709, 136] on button "Add to Cart" at bounding box center [690, 134] width 50 height 16
select select "1"
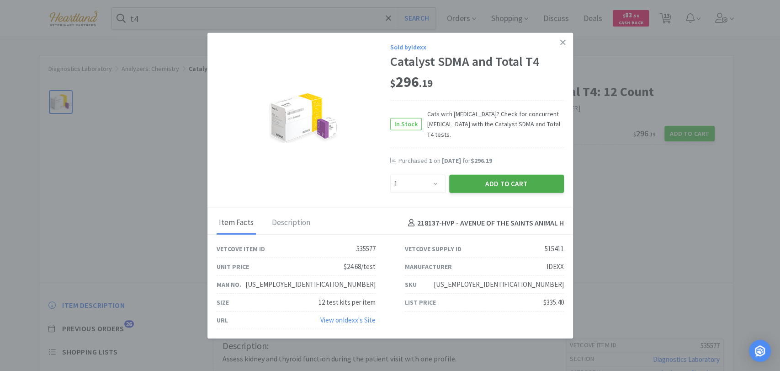
click at [478, 189] on button "Add to Cart" at bounding box center [506, 184] width 115 height 18
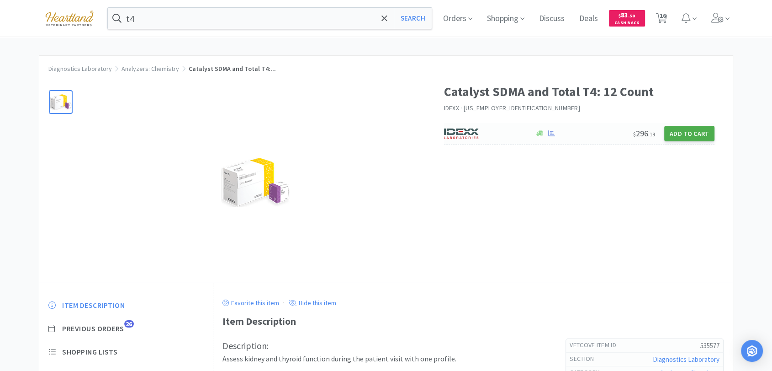
click at [680, 133] on button "Add to Cart" at bounding box center [690, 134] width 50 height 16
select select "1"
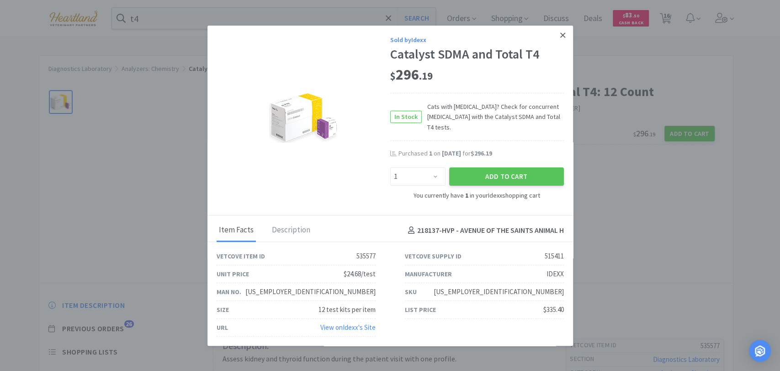
click at [562, 36] on icon at bounding box center [562, 34] width 5 height 5
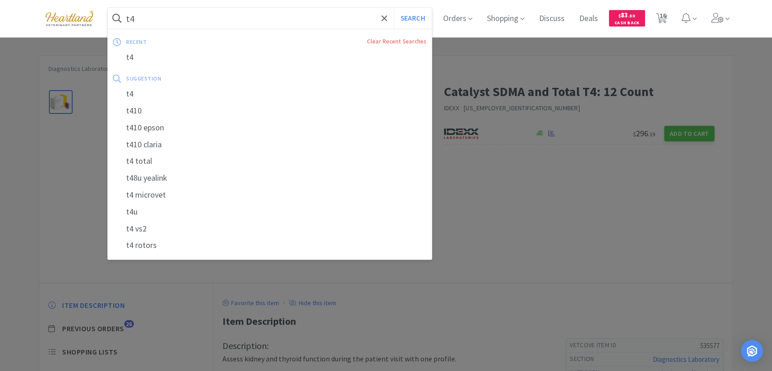
click at [164, 16] on input "t4" at bounding box center [270, 18] width 324 height 21
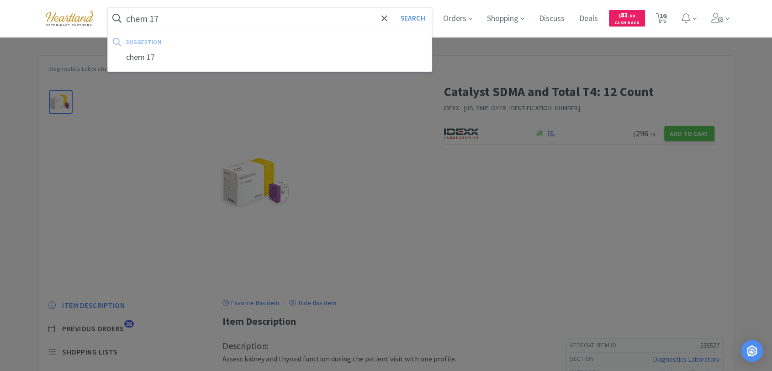
type input "chem 17"
click at [394, 8] on button "Search" at bounding box center [413, 18] width 38 height 21
select select "1"
select select "2"
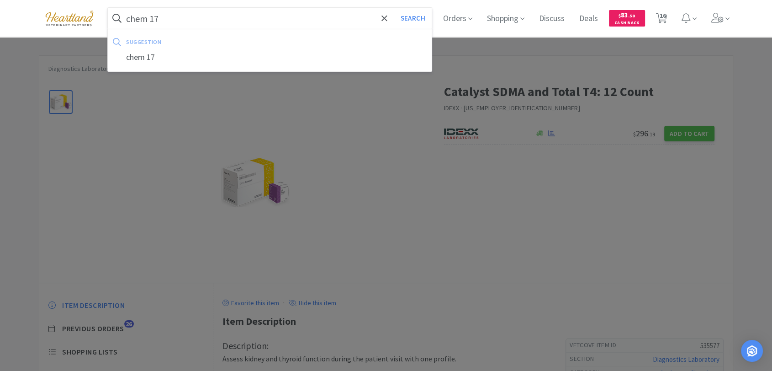
select select "2"
select select "1"
select select "2"
select select "1"
select select "6"
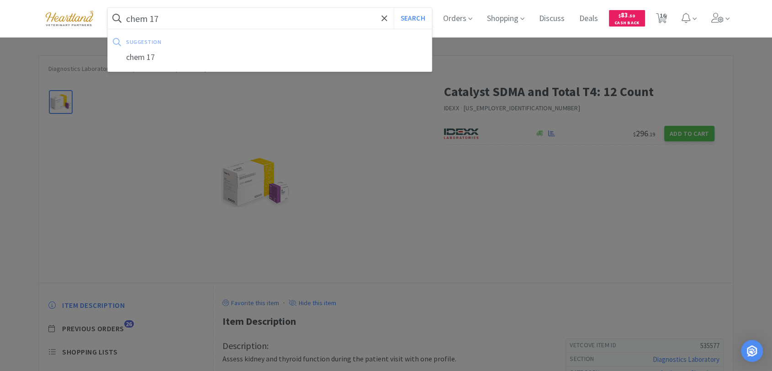
select select "1"
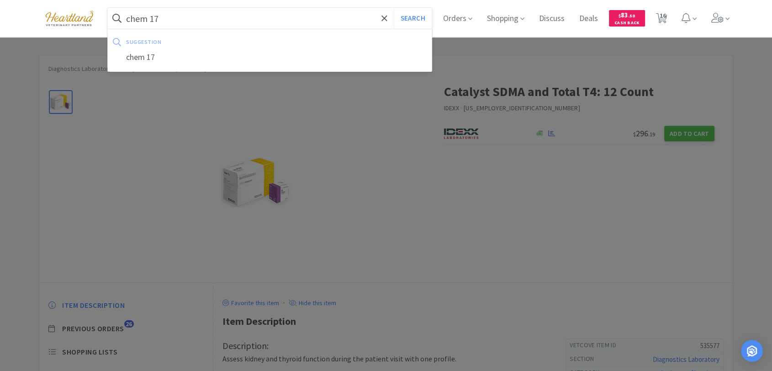
select select "1"
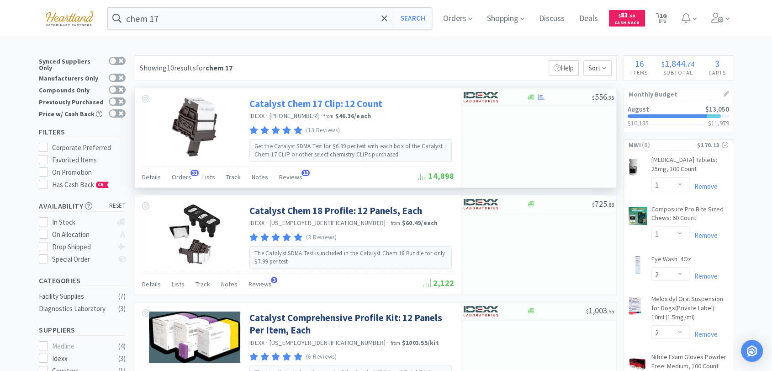
click at [317, 106] on link "Catalyst Chem 17 Clip: 12 Count" at bounding box center [316, 103] width 133 height 12
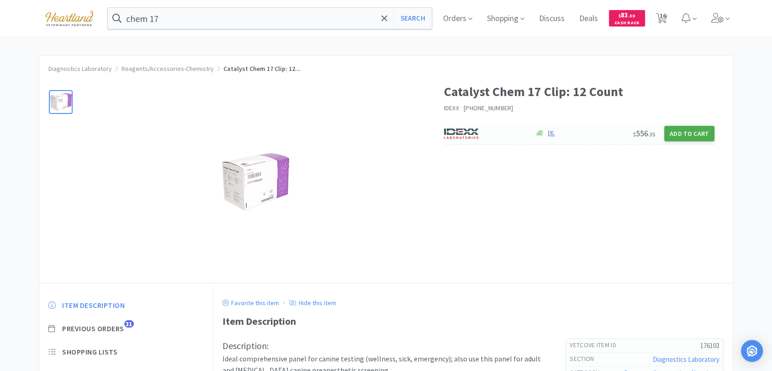
click at [691, 133] on button "Add to Cart" at bounding box center [690, 134] width 50 height 16
select select "1"
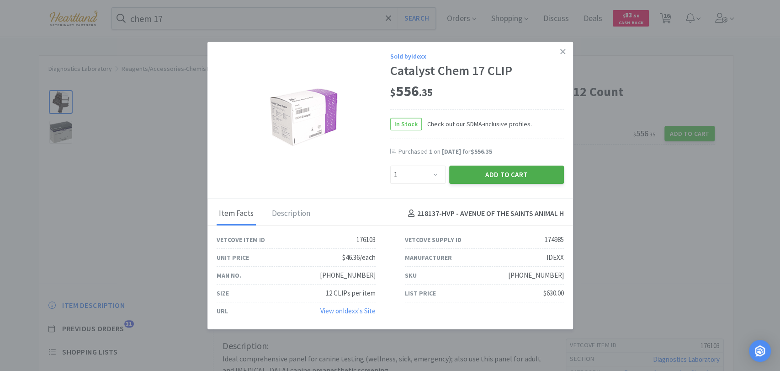
click at [488, 170] on button "Add to Cart" at bounding box center [506, 174] width 115 height 18
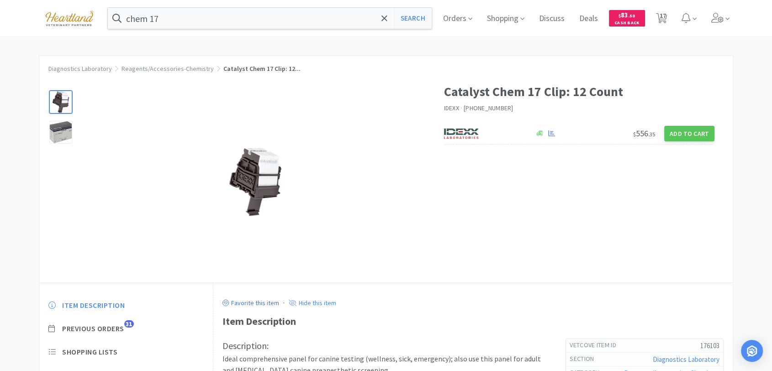
click at [227, 301] on icon at bounding box center [226, 302] width 6 height 6
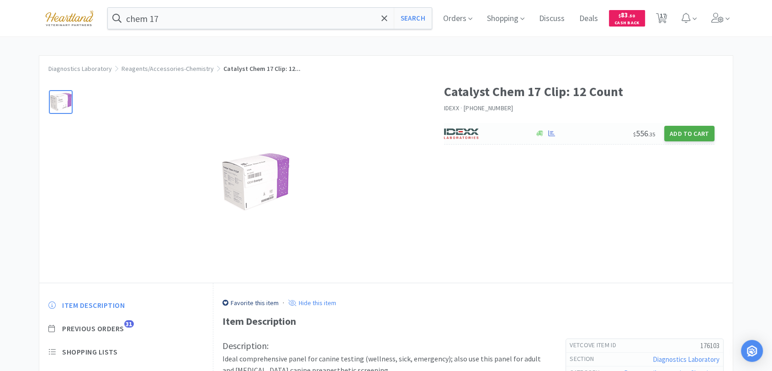
click at [677, 134] on button "Add to Cart" at bounding box center [690, 134] width 50 height 16
select select "1"
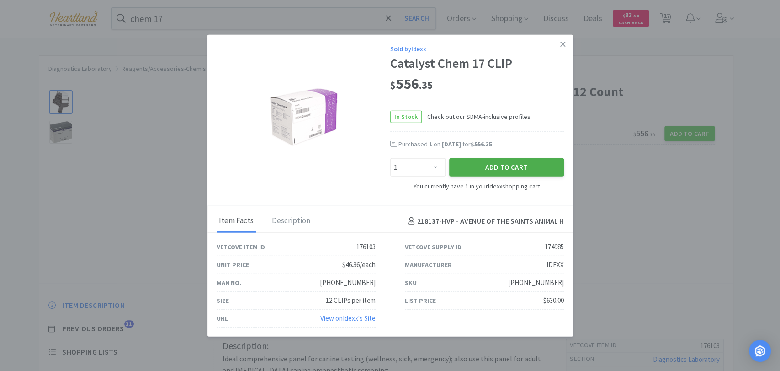
click at [521, 164] on button "Add to Cart" at bounding box center [506, 167] width 115 height 18
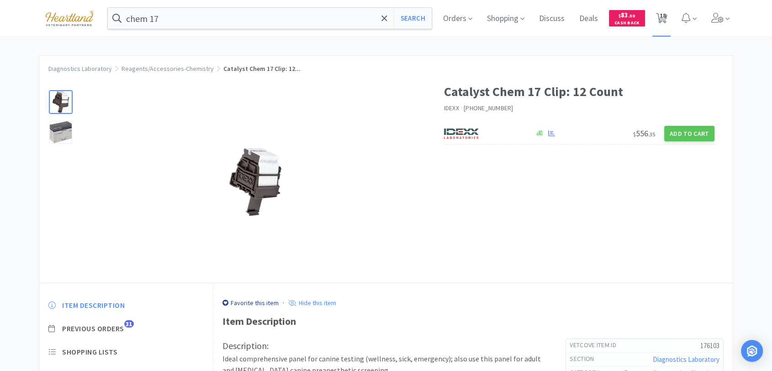
click at [666, 19] on span "18" at bounding box center [663, 15] width 6 height 37
select select "1"
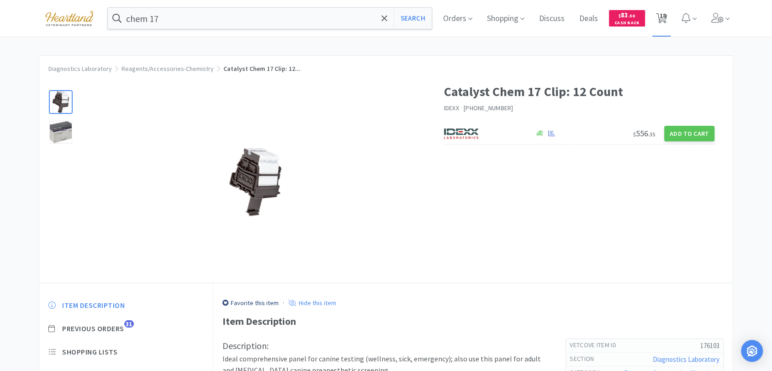
select select "1"
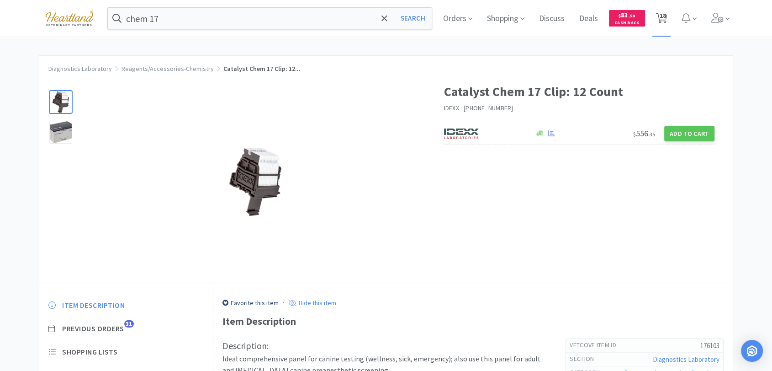
select select "1"
select select "2"
select select "1"
select select "2"
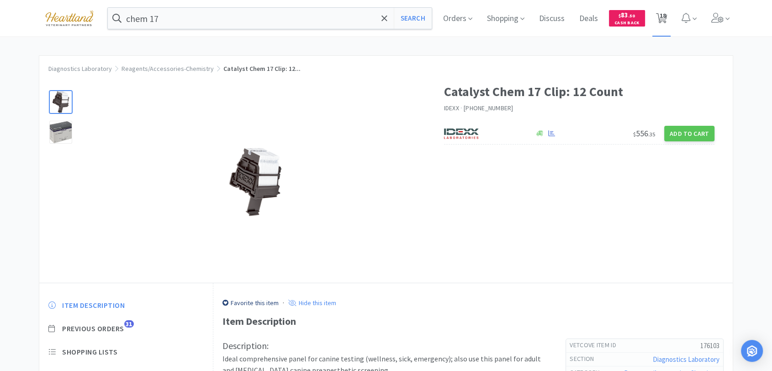
select select "1"
select select "6"
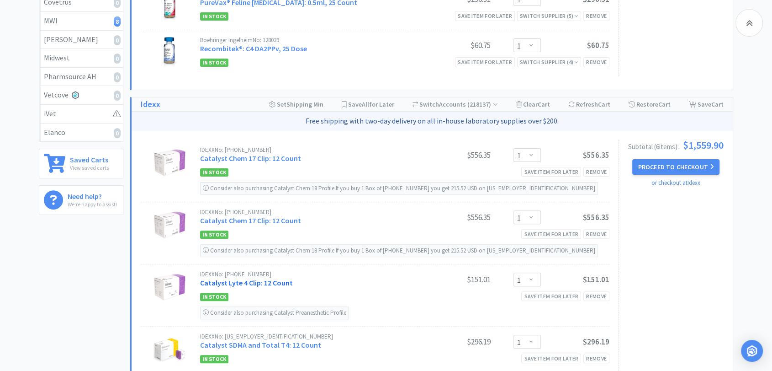
scroll to position [254, 0]
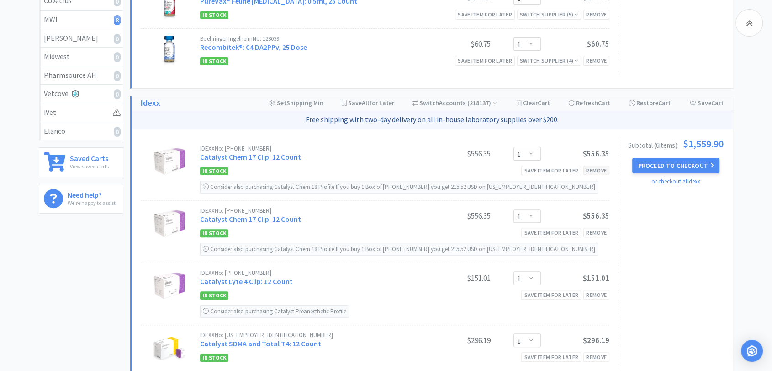
click at [598, 169] on div "Remove" at bounding box center [597, 170] width 26 height 10
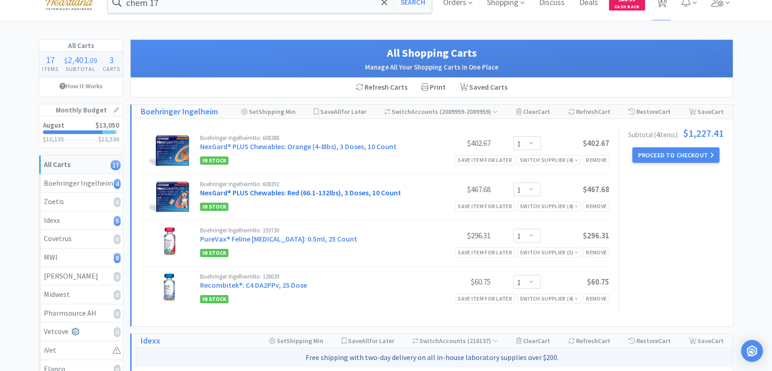
scroll to position [0, 0]
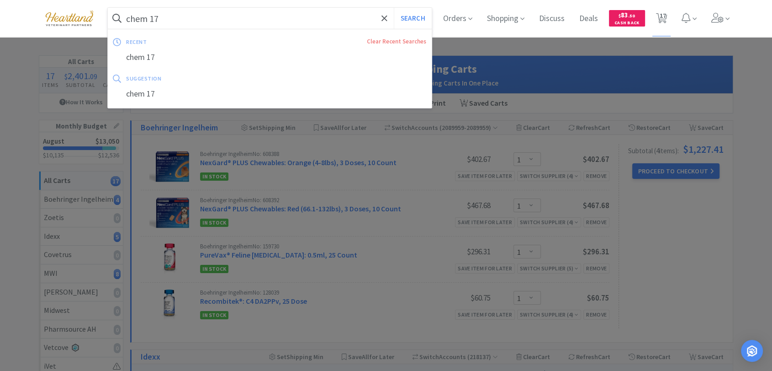
click at [272, 22] on input "chem 17" at bounding box center [270, 18] width 324 height 21
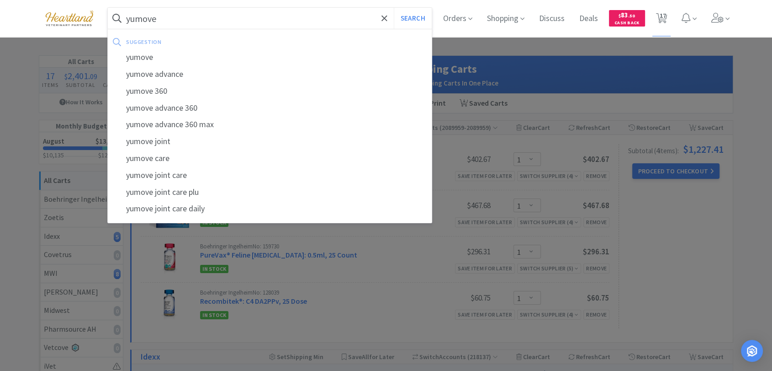
type input "yumove"
click at [394, 8] on button "Search" at bounding box center [413, 18] width 38 height 21
select select "1"
select select "2"
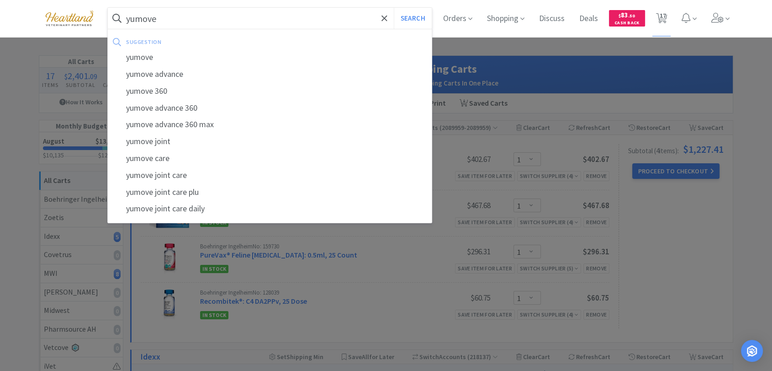
select select "2"
select select "1"
select select "2"
select select "1"
select select "6"
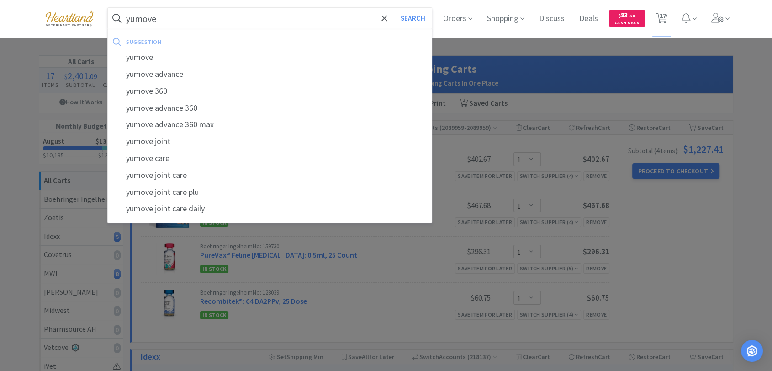
select select "1"
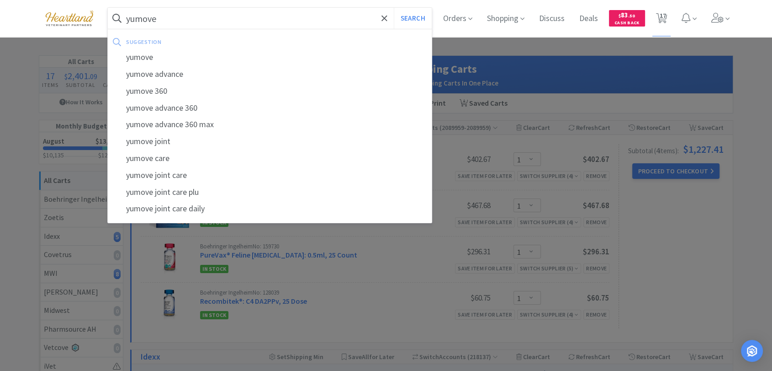
select select "1"
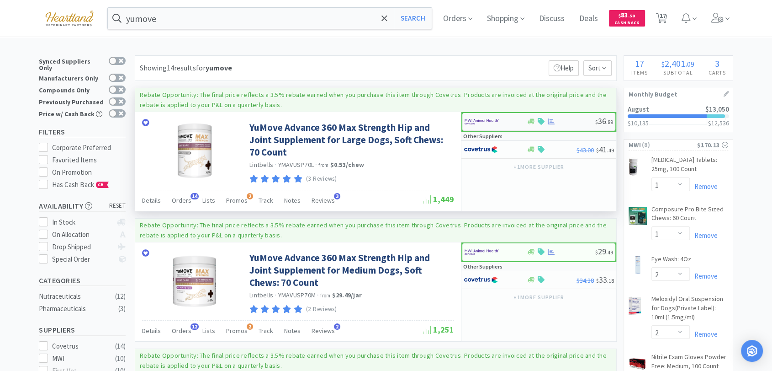
click at [486, 119] on img at bounding box center [482, 122] width 34 height 14
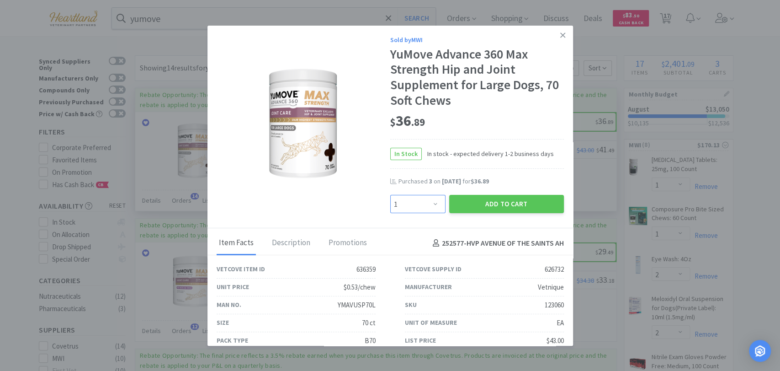
click at [431, 207] on select "Enter Quantity 1 2 3 4 5 6 7 8 9 10 11 12 13 14 15 16 17 18 19 20 Enter Quantity" at bounding box center [417, 204] width 55 height 18
select select "2"
click at [390, 195] on select "Enter Quantity 1 2 3 4 5 6 7 8 9 10 11 12 13 14 15 16 17 18 19 20 Enter Quantity" at bounding box center [417, 204] width 55 height 18
click at [485, 195] on button "Add to Cart" at bounding box center [506, 204] width 115 height 18
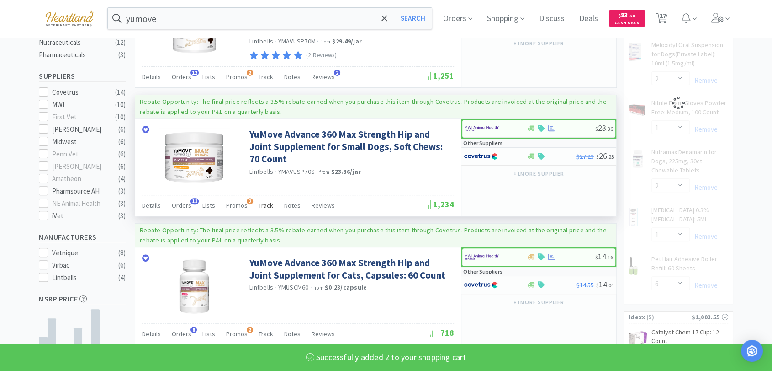
select select "2"
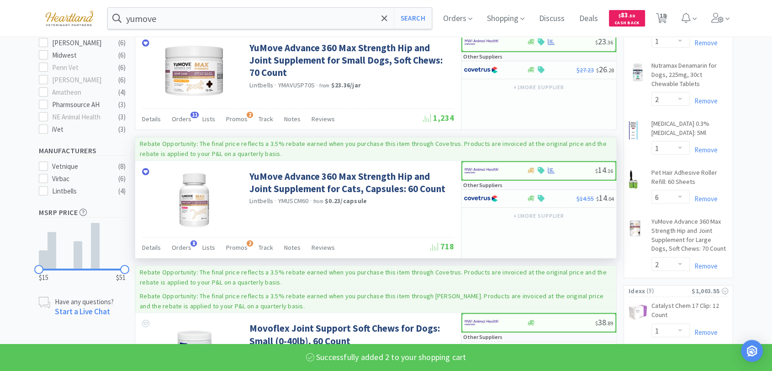
scroll to position [355, 0]
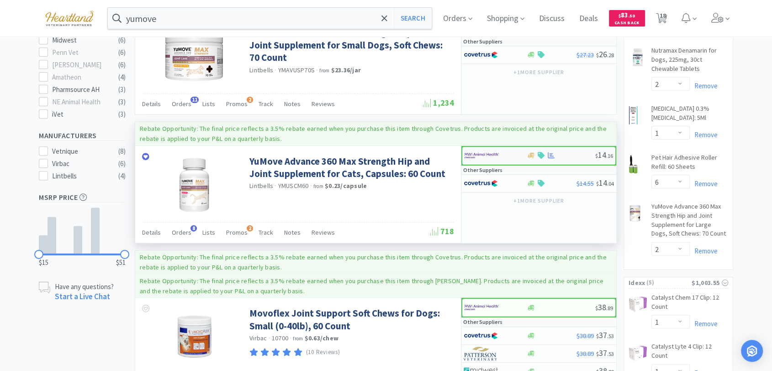
click at [479, 160] on div at bounding box center [490, 156] width 50 height 16
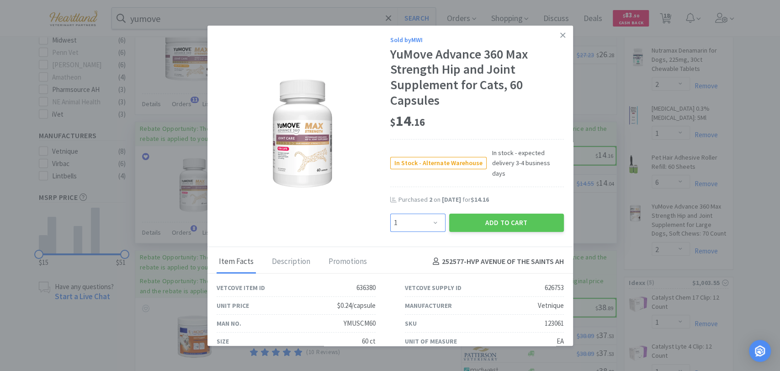
click at [431, 213] on select "Enter Quantity 1 2 3 4 5 6 7 8 9 10 11 12 13 14 15 16 17 18 19 20 Enter Quantity" at bounding box center [417, 222] width 55 height 18
select select "2"
click at [390, 213] on select "Enter Quantity 1 2 3 4 5 6 7 8 9 10 11 12 13 14 15 16 17 18 19 20 Enter Quantity" at bounding box center [417, 222] width 55 height 18
click at [501, 218] on button "Add to Cart" at bounding box center [506, 222] width 115 height 18
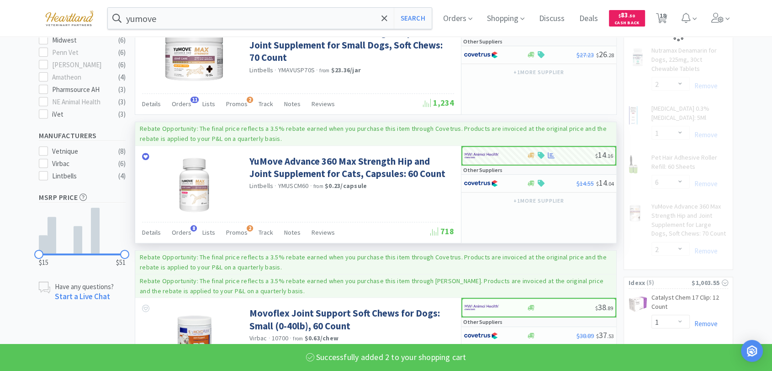
select select "2"
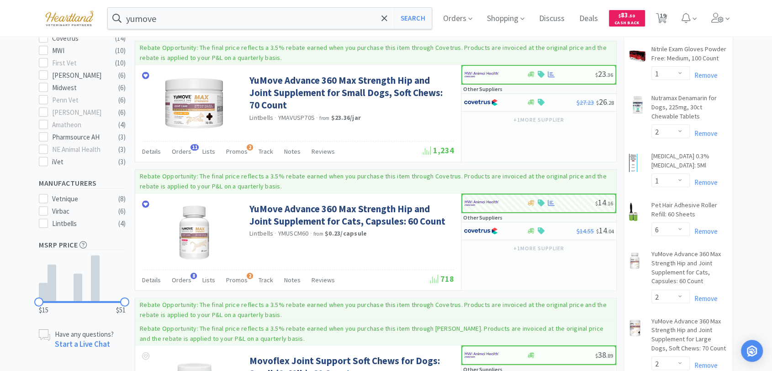
scroll to position [51, 0]
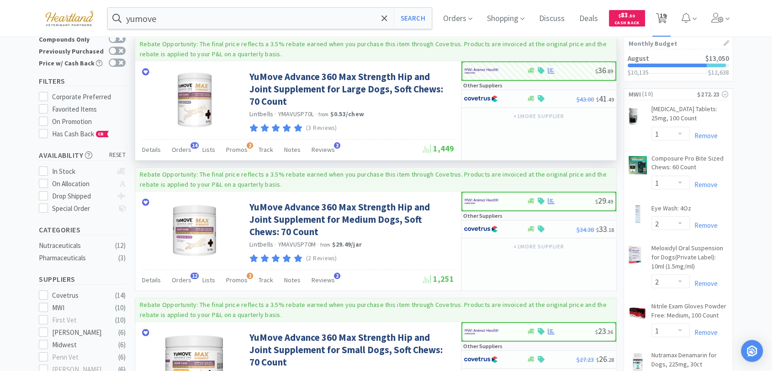
drag, startPoint x: 666, startPoint y: 19, endPoint x: 660, endPoint y: 22, distance: 6.4
click at [666, 19] on span "19" at bounding box center [663, 15] width 6 height 37
select select "1"
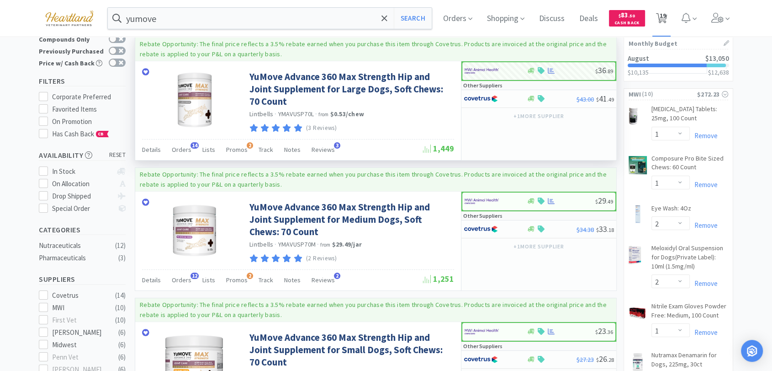
select select "1"
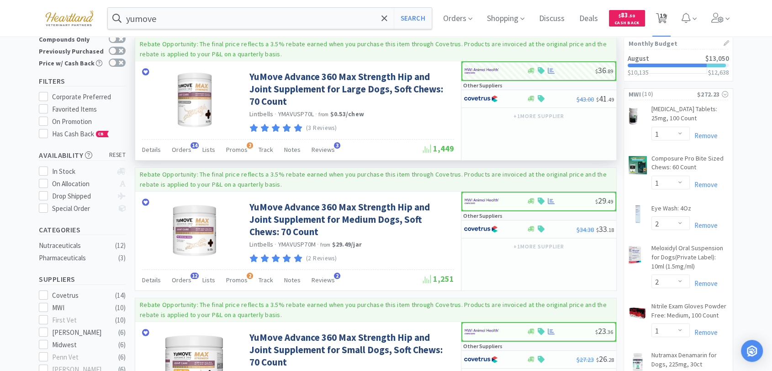
select select "1"
select select "2"
select select "1"
select select "2"
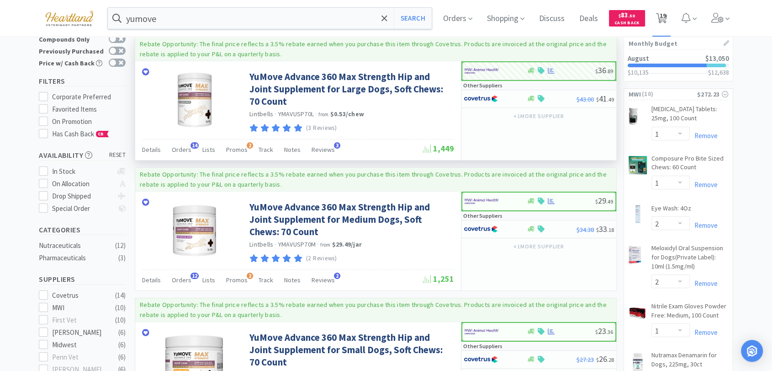
select select "1"
select select "6"
select select "2"
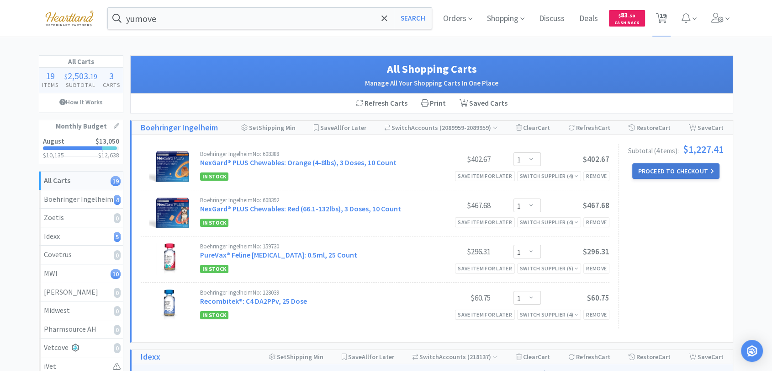
click at [685, 172] on button "Proceed to Checkout" at bounding box center [676, 171] width 87 height 16
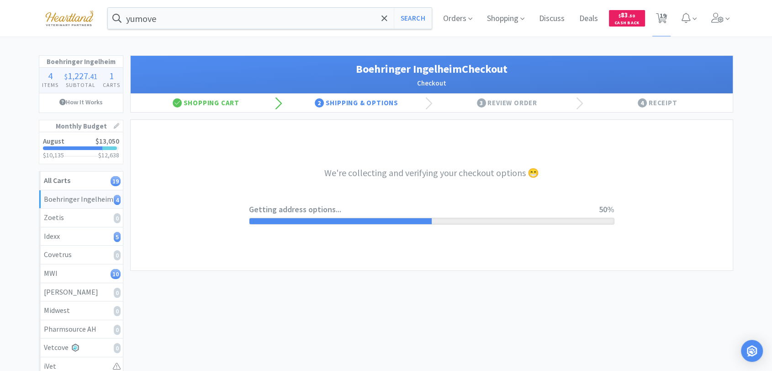
select select "invoice"
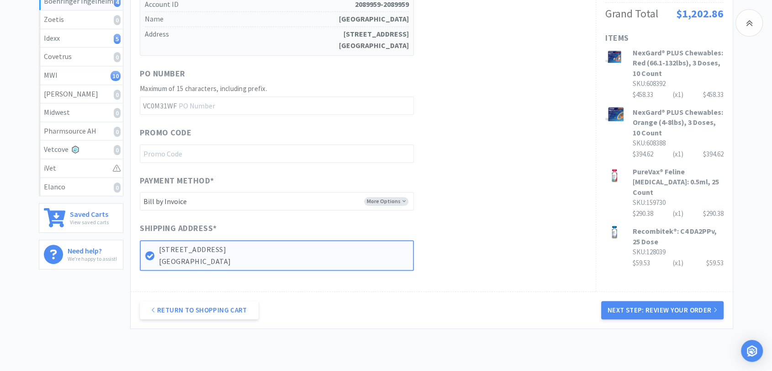
click at [682, 316] on button "Next Step: Review Your Order" at bounding box center [663, 310] width 122 height 18
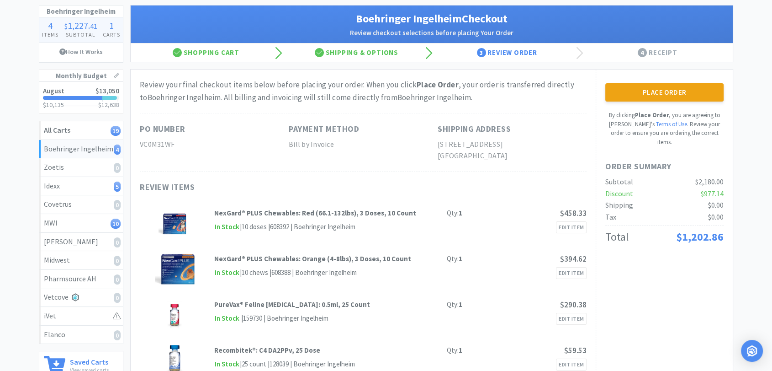
scroll to position [51, 0]
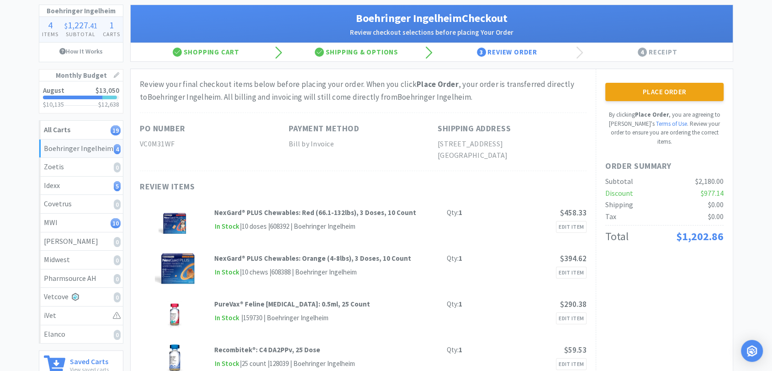
click at [684, 94] on button "Place Order" at bounding box center [665, 92] width 118 height 18
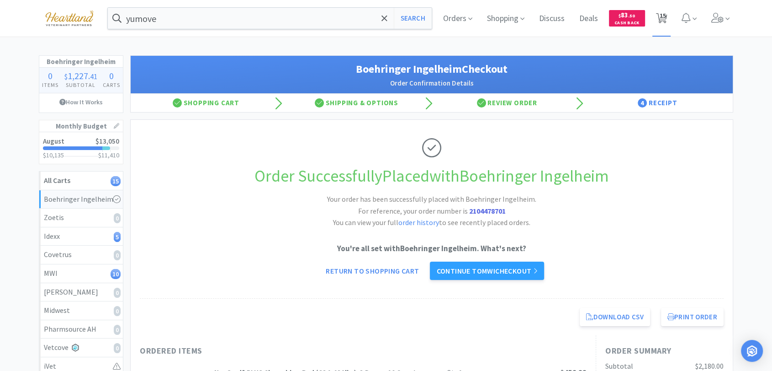
click at [662, 19] on span "15" at bounding box center [663, 15] width 6 height 37
select select "1"
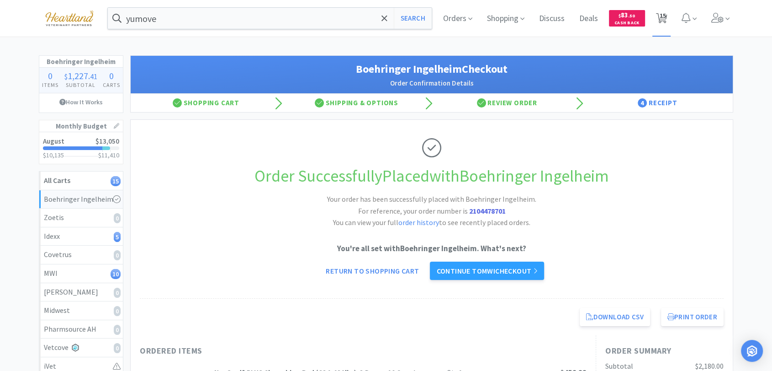
select select "1"
select select "2"
select select "1"
select select "2"
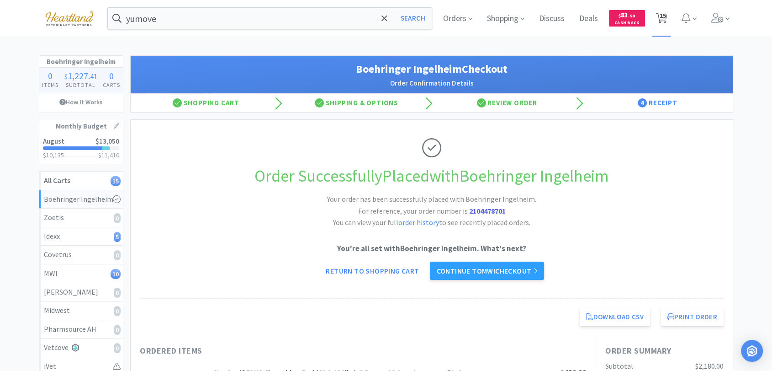
select select "1"
select select "6"
select select "2"
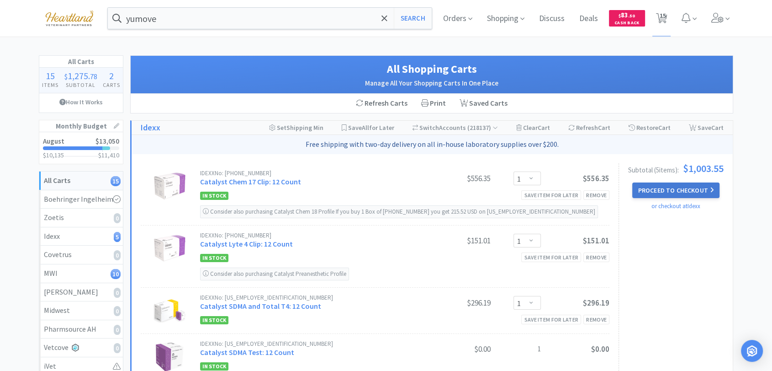
click at [680, 190] on button "Proceed to Checkout" at bounding box center [676, 190] width 87 height 16
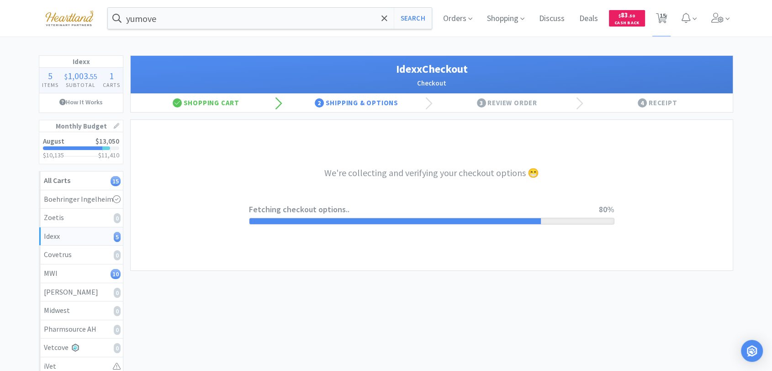
select select "904"
select select "003"
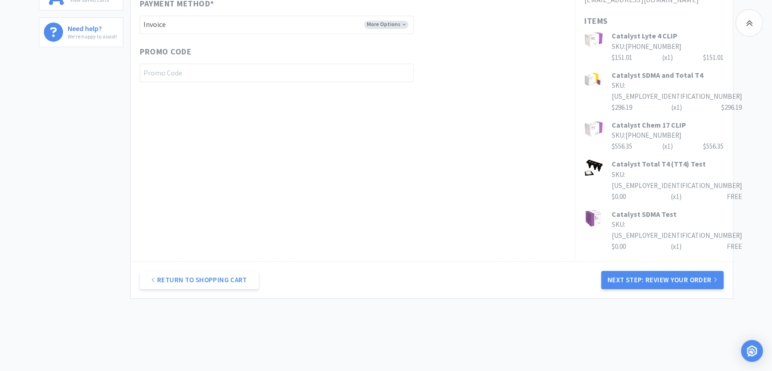
click at [672, 271] on button "Next Step: Review Your Order" at bounding box center [663, 280] width 122 height 18
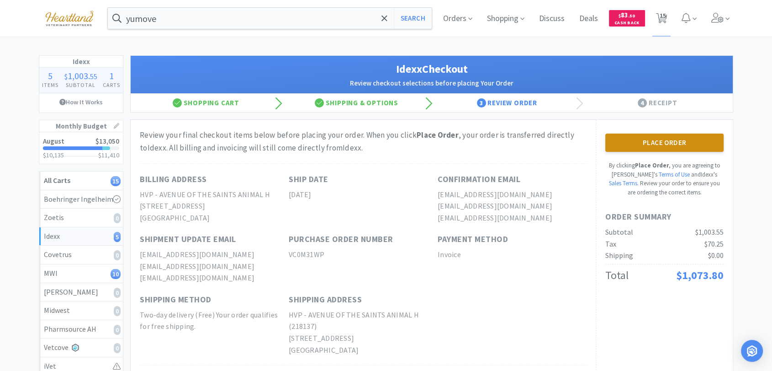
click at [685, 142] on button "Place Order" at bounding box center [665, 142] width 118 height 18
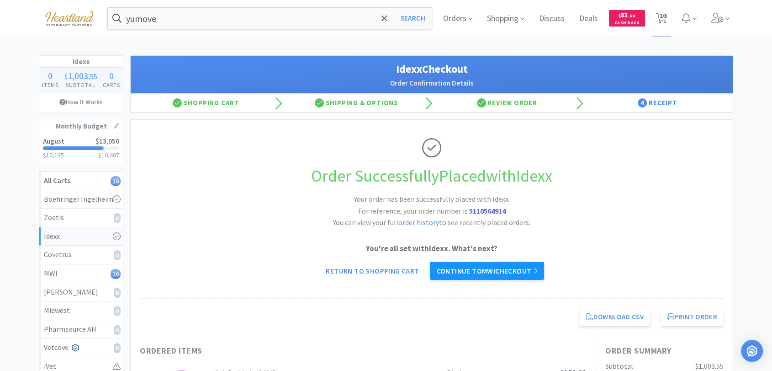
click at [512, 272] on link "Continue to MWI checkout" at bounding box center [487, 270] width 114 height 18
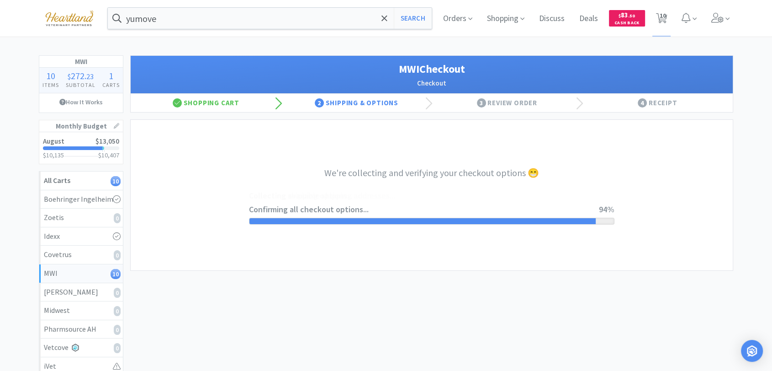
select select "STD_"
select select "FX9"
select select "RPS"
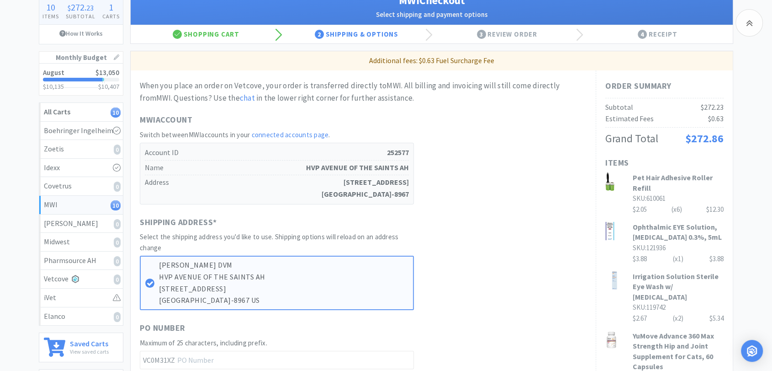
scroll to position [51, 0]
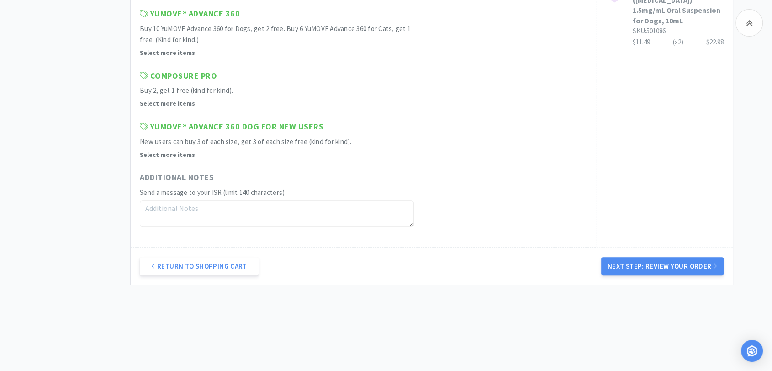
click at [676, 266] on button "Next Step: Review Your Order" at bounding box center [663, 266] width 122 height 18
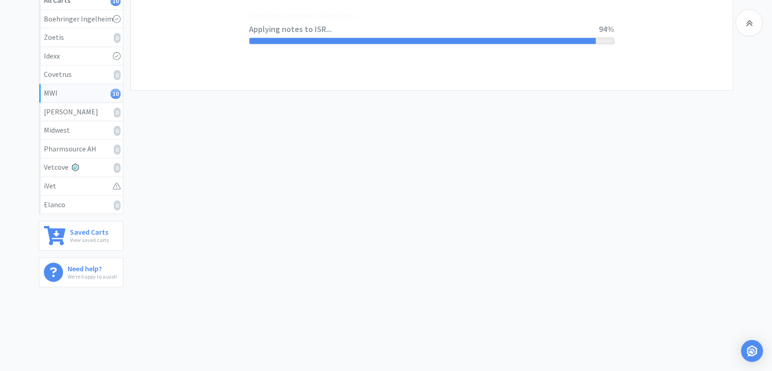
scroll to position [0, 0]
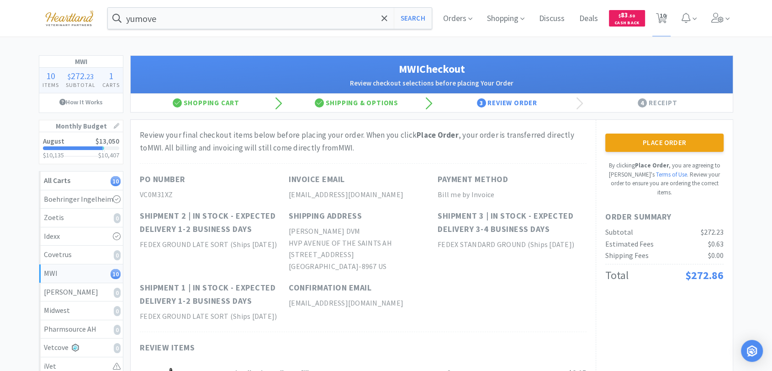
click at [692, 145] on button "Place Order" at bounding box center [665, 142] width 118 height 18
